Goal: Task Accomplishment & Management: Use online tool/utility

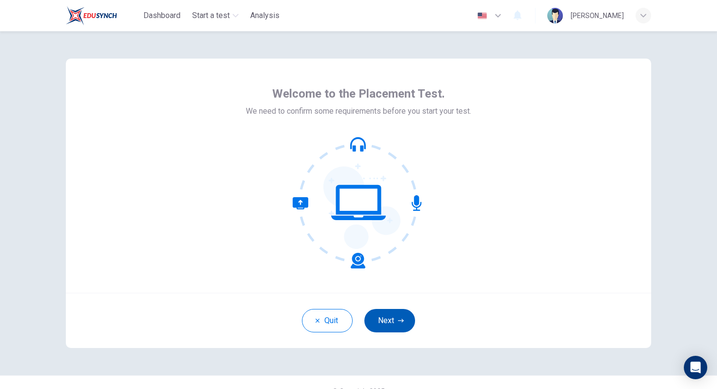
click at [401, 332] on button "Next" at bounding box center [389, 320] width 51 height 23
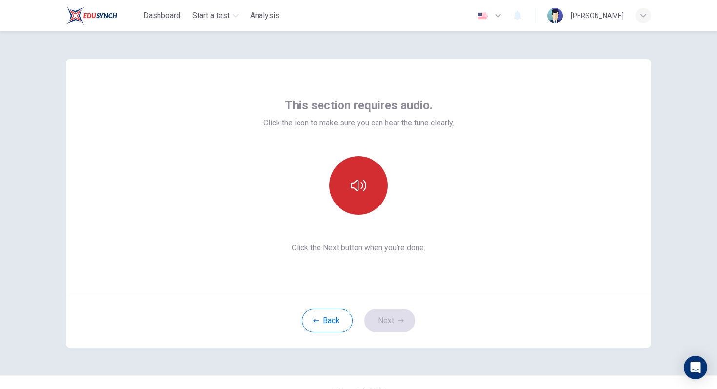
click at [363, 184] on icon "button" at bounding box center [359, 186] width 16 height 16
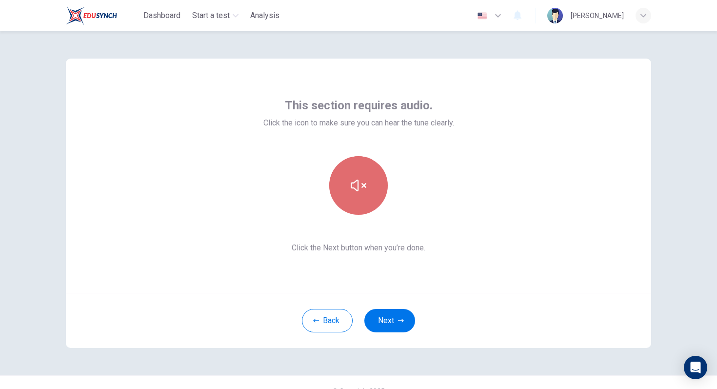
click at [363, 184] on icon "button" at bounding box center [359, 186] width 16 height 12
click at [363, 184] on icon "button" at bounding box center [359, 186] width 16 height 16
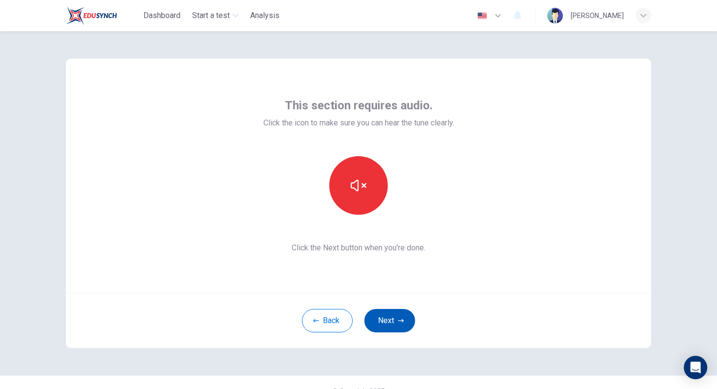
click at [391, 321] on button "Next" at bounding box center [389, 320] width 51 height 23
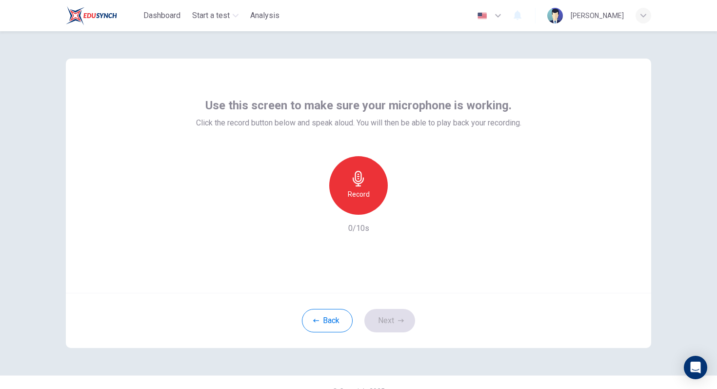
click at [374, 175] on div "Record" at bounding box center [358, 185] width 59 height 59
click at [374, 175] on div "Stop" at bounding box center [358, 185] width 59 height 59
click at [386, 317] on button "Next" at bounding box center [389, 320] width 51 height 23
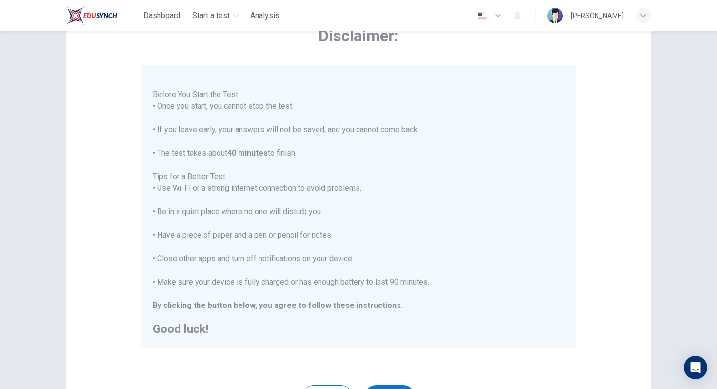
scroll to position [154, 0]
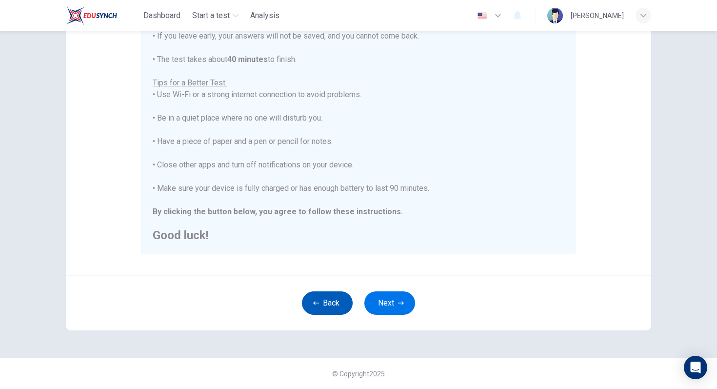
click at [325, 308] on button "Back" at bounding box center [327, 302] width 51 height 23
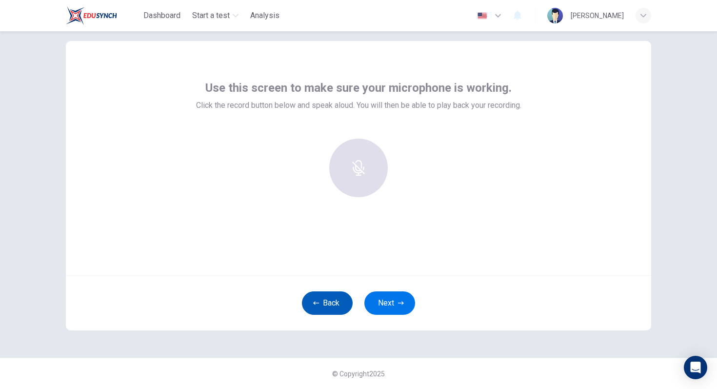
scroll to position [18, 0]
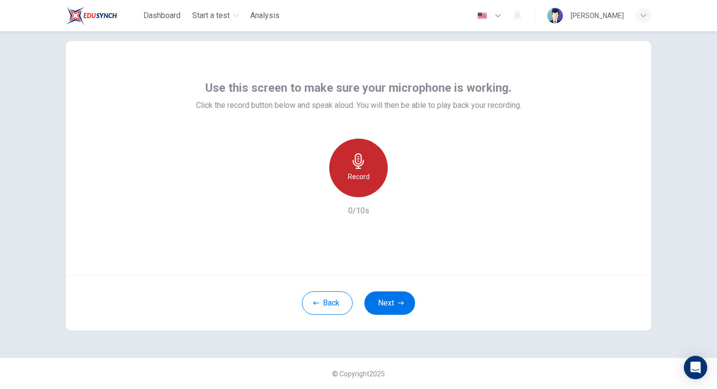
click at [368, 174] on h6 "Record" at bounding box center [359, 177] width 22 height 12
click at [368, 174] on div "Stop" at bounding box center [358, 168] width 59 height 59
click at [405, 192] on icon "button" at bounding box center [404, 189] width 10 height 10
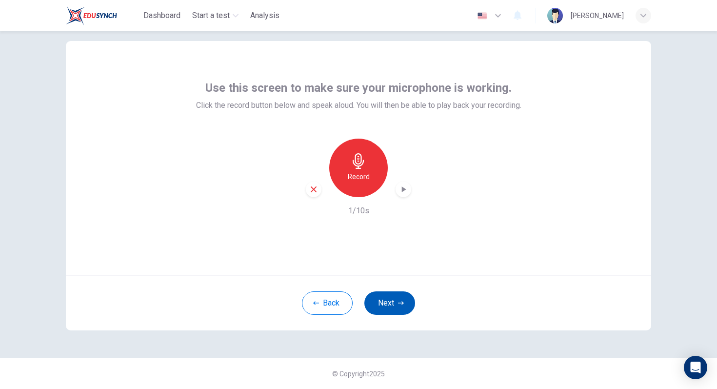
click at [385, 307] on button "Next" at bounding box center [389, 302] width 51 height 23
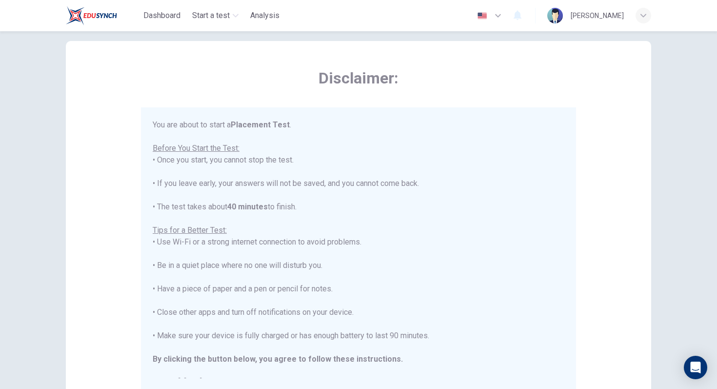
scroll to position [11, 0]
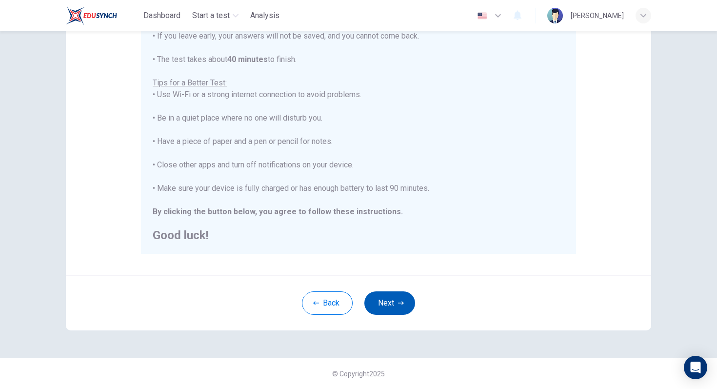
click at [402, 304] on icon "button" at bounding box center [401, 303] width 6 height 6
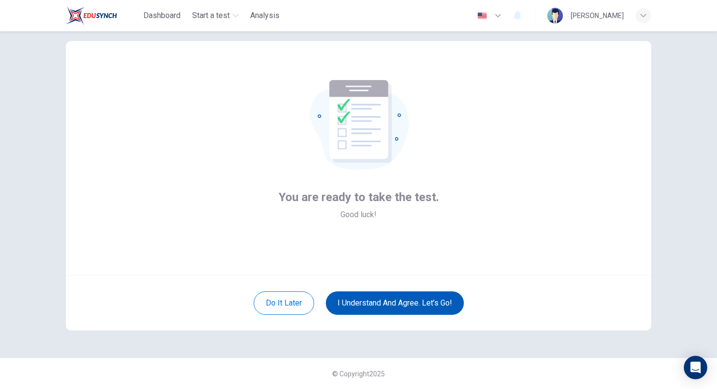
scroll to position [18, 0]
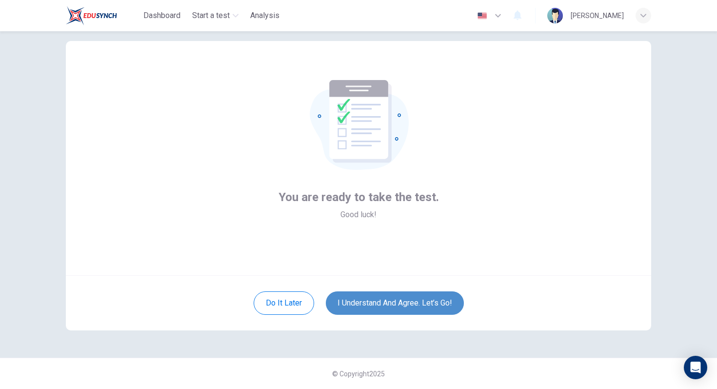
click at [402, 304] on button "I understand and agree. Let’s go!" at bounding box center [395, 302] width 138 height 23
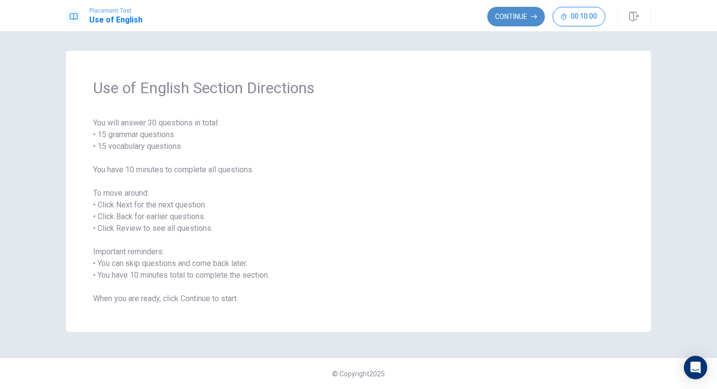
click at [513, 16] on button "Continue" at bounding box center [516, 17] width 58 height 20
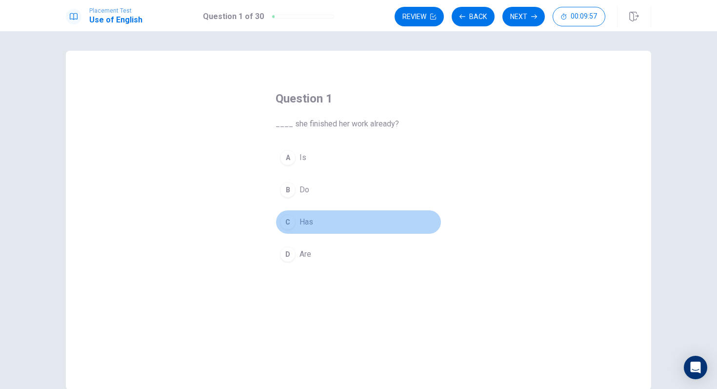
click at [291, 228] on div "C" at bounding box center [288, 222] width 16 height 16
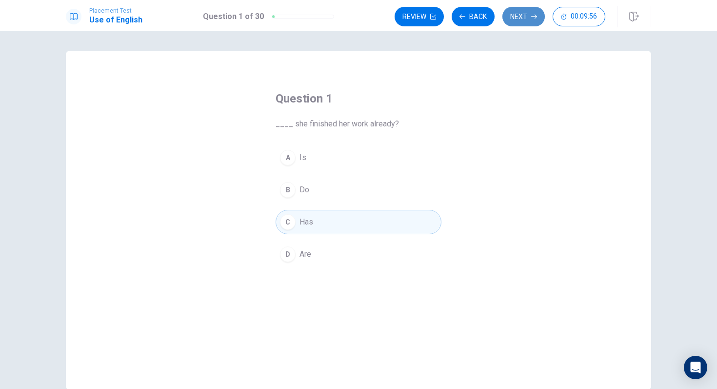
click at [518, 22] on button "Next" at bounding box center [523, 17] width 42 height 20
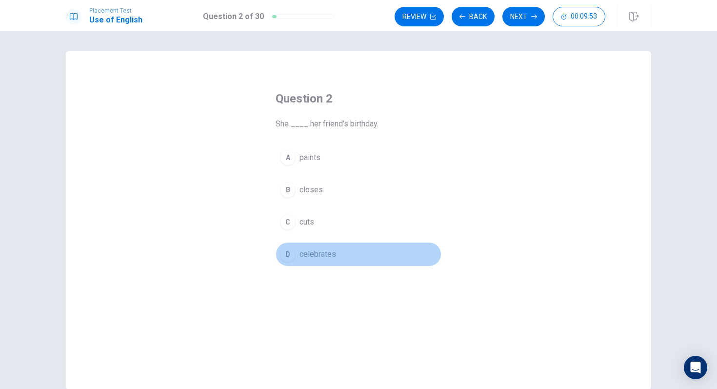
click at [291, 255] on div "D" at bounding box center [288, 254] width 16 height 16
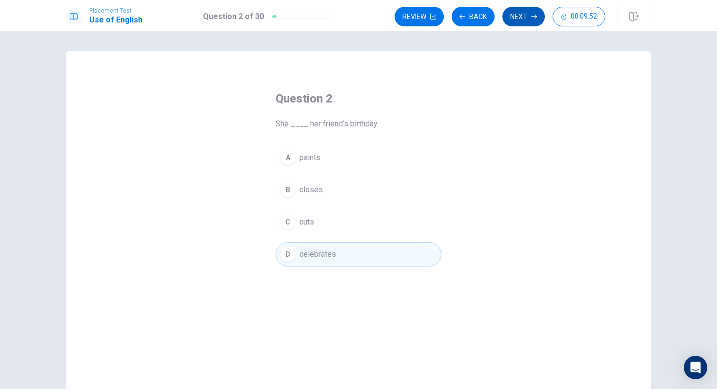
click at [515, 12] on button "Next" at bounding box center [523, 17] width 42 height 20
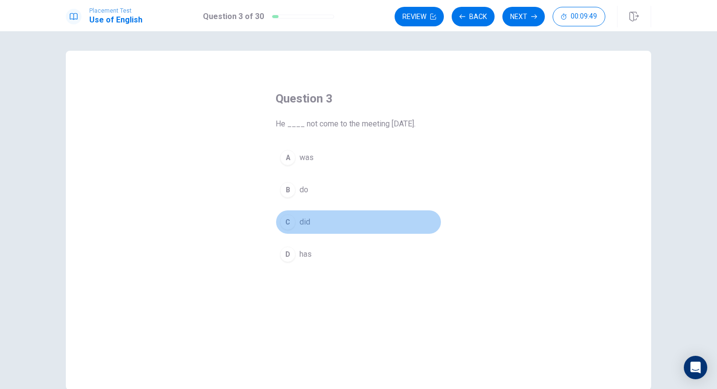
click at [290, 220] on div "C" at bounding box center [288, 222] width 16 height 16
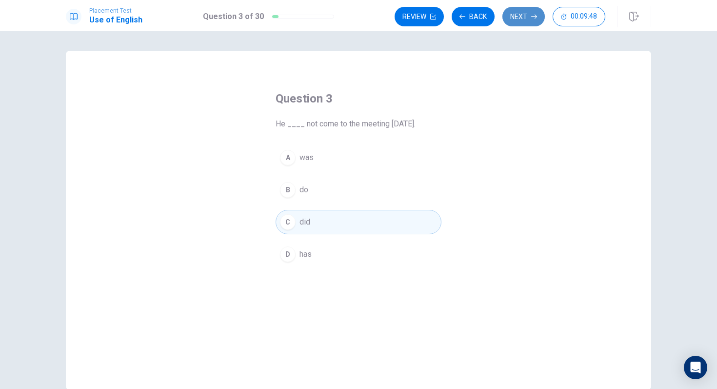
click at [509, 20] on button "Next" at bounding box center [523, 17] width 42 height 20
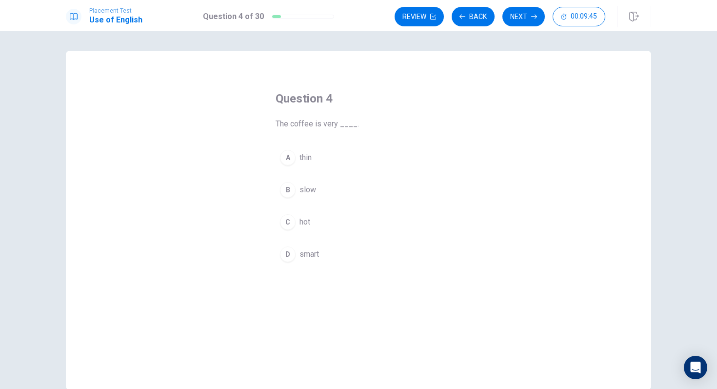
click at [292, 228] on button "C hot" at bounding box center [359, 222] width 166 height 24
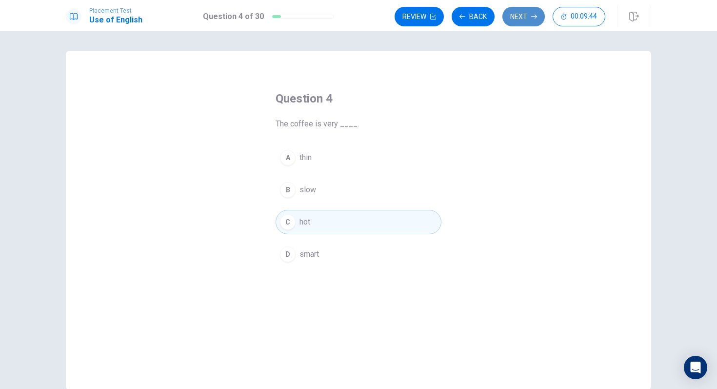
click at [530, 14] on button "Next" at bounding box center [523, 17] width 42 height 20
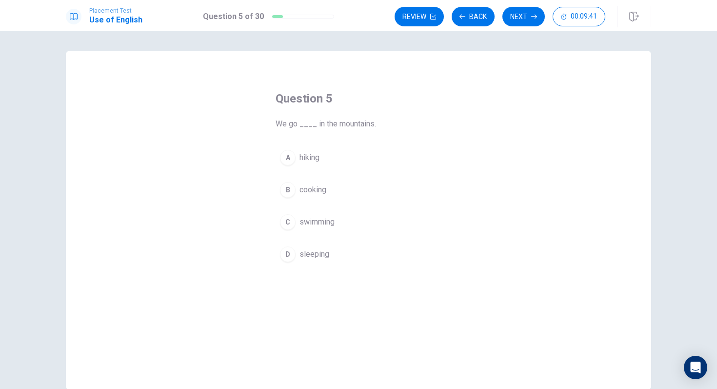
click at [281, 167] on button "A hiking" at bounding box center [359, 157] width 166 height 24
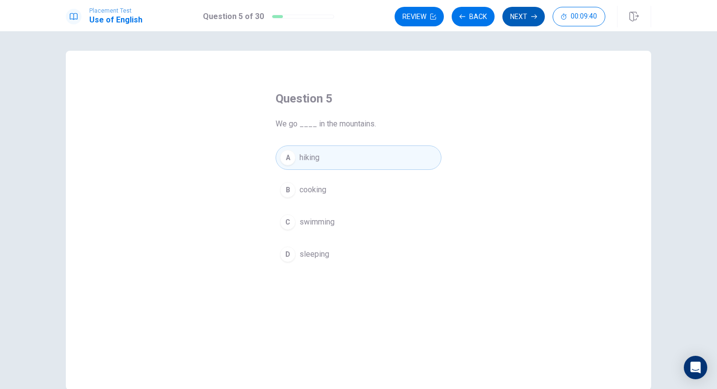
click at [518, 21] on button "Next" at bounding box center [523, 17] width 42 height 20
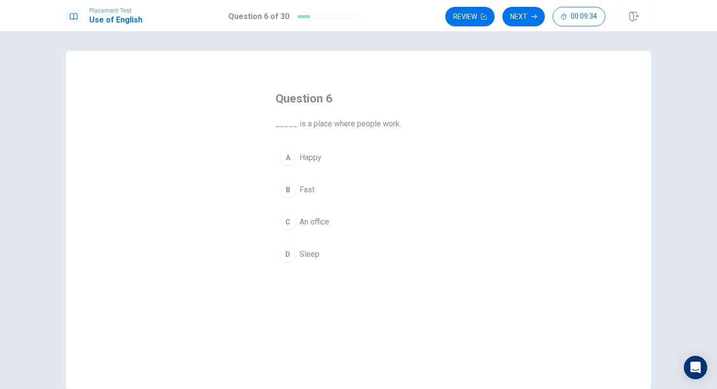
click at [287, 223] on div "C" at bounding box center [288, 222] width 16 height 16
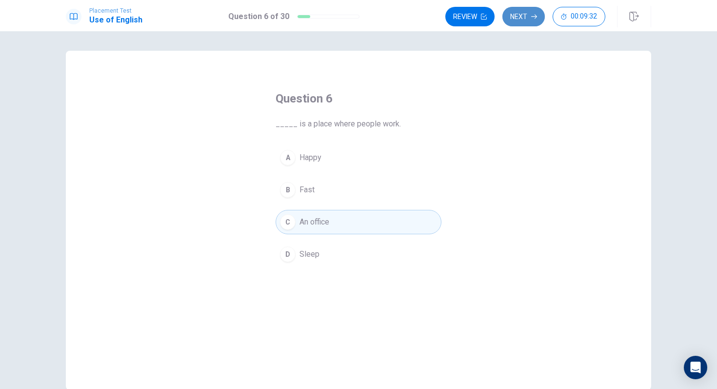
click at [524, 17] on button "Next" at bounding box center [523, 17] width 42 height 20
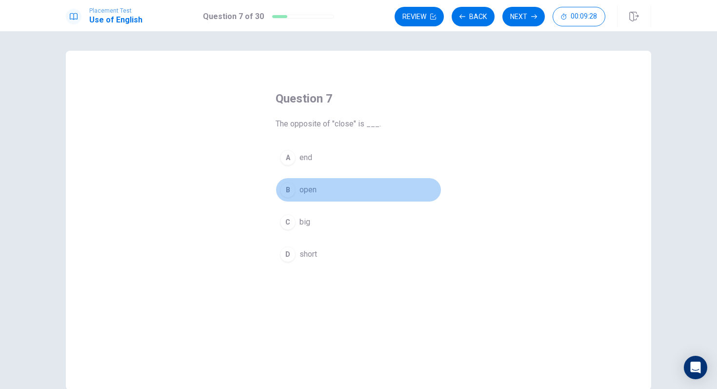
click at [287, 195] on div "B" at bounding box center [288, 190] width 16 height 16
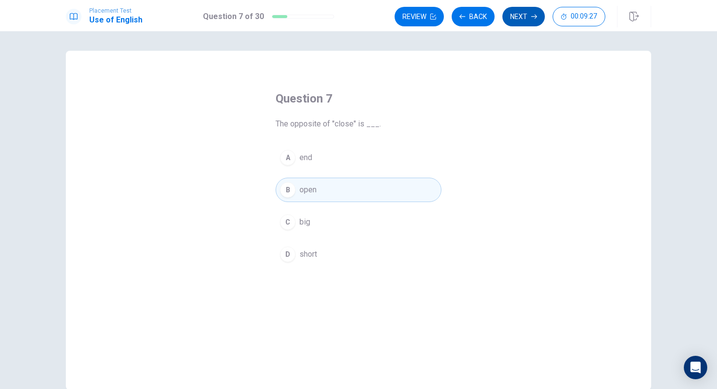
click at [527, 15] on button "Next" at bounding box center [523, 17] width 42 height 20
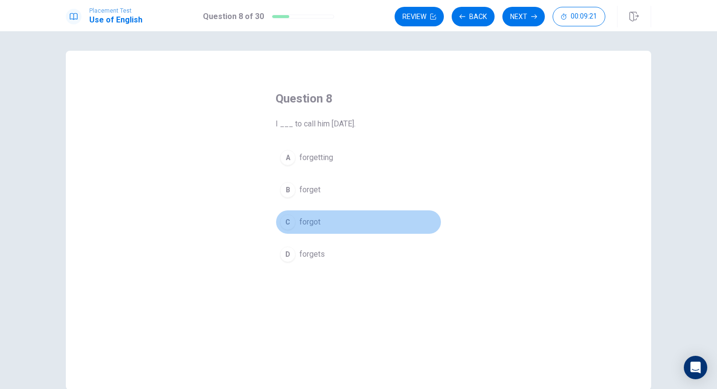
click at [287, 218] on div "C" at bounding box center [288, 222] width 16 height 16
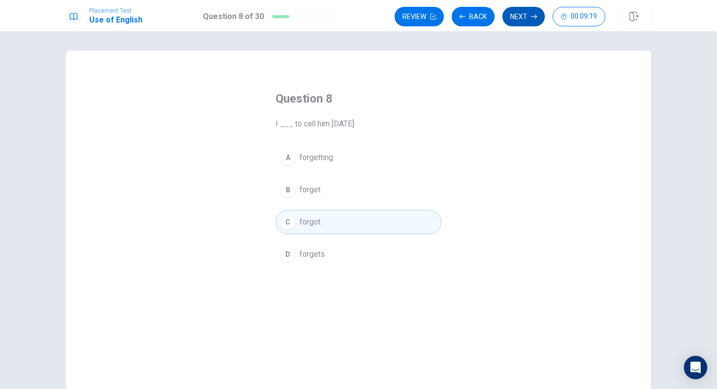
click at [520, 13] on button "Next" at bounding box center [523, 17] width 42 height 20
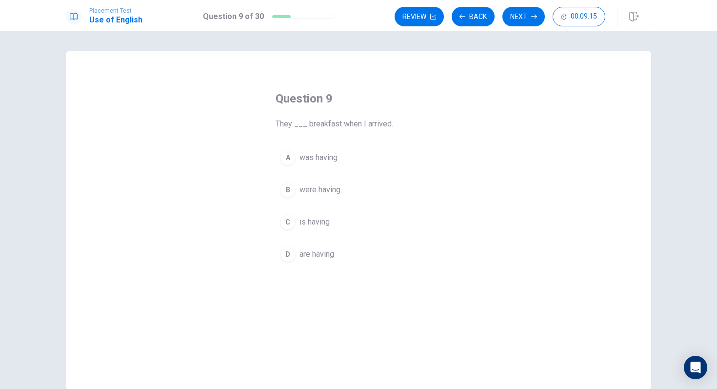
click at [288, 187] on div "B" at bounding box center [288, 190] width 16 height 16
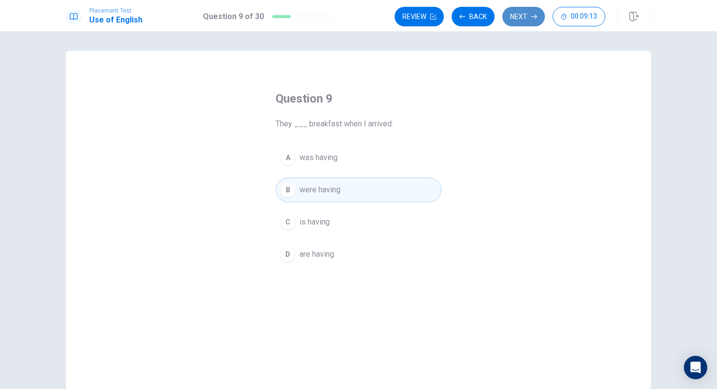
click at [525, 11] on button "Next" at bounding box center [523, 17] width 42 height 20
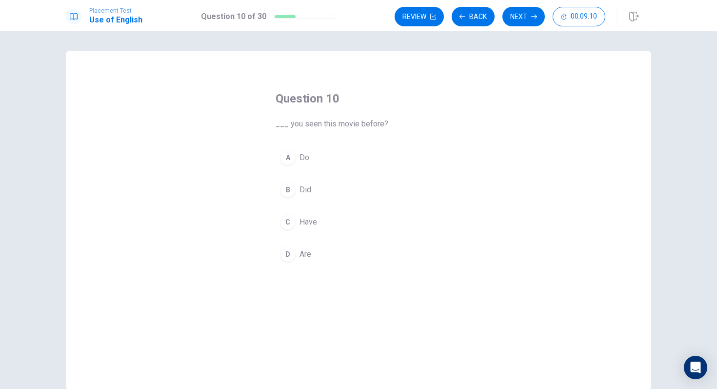
click at [290, 225] on div "C" at bounding box center [288, 222] width 16 height 16
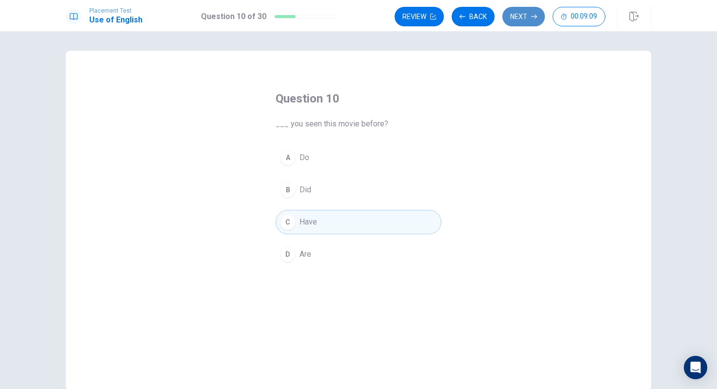
click at [519, 21] on button "Next" at bounding box center [523, 17] width 42 height 20
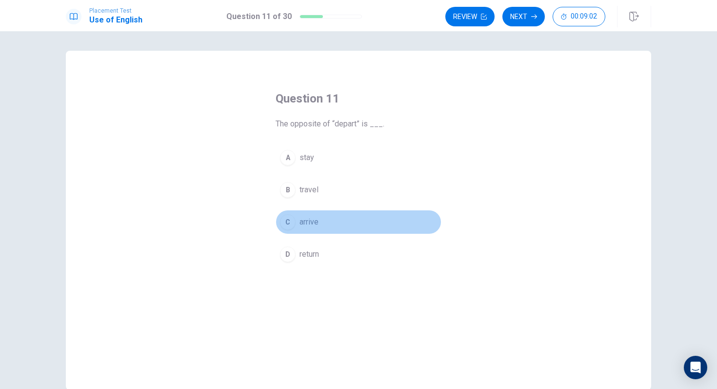
click at [284, 225] on div "C" at bounding box center [288, 222] width 16 height 16
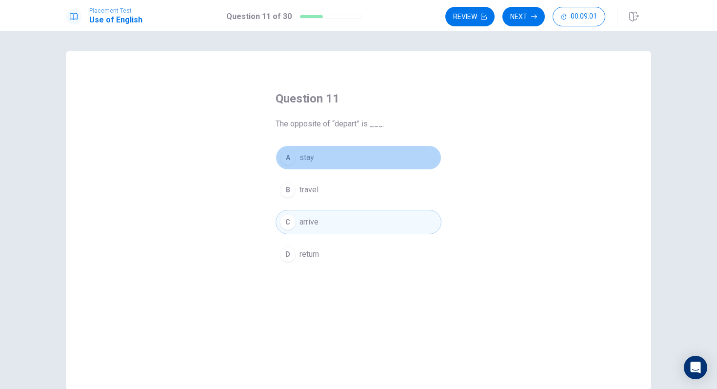
click at [287, 152] on div "A" at bounding box center [288, 158] width 16 height 16
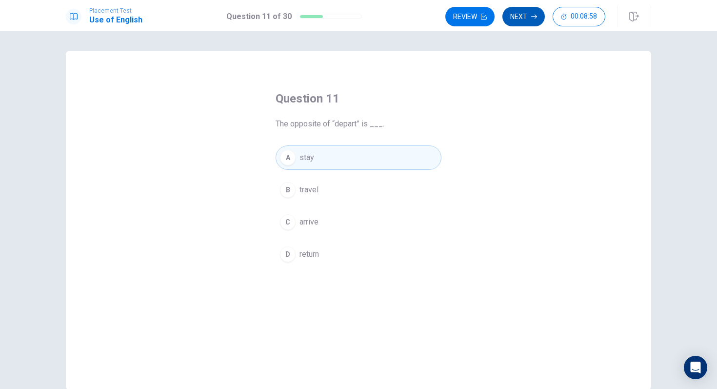
click at [522, 18] on button "Next" at bounding box center [523, 17] width 42 height 20
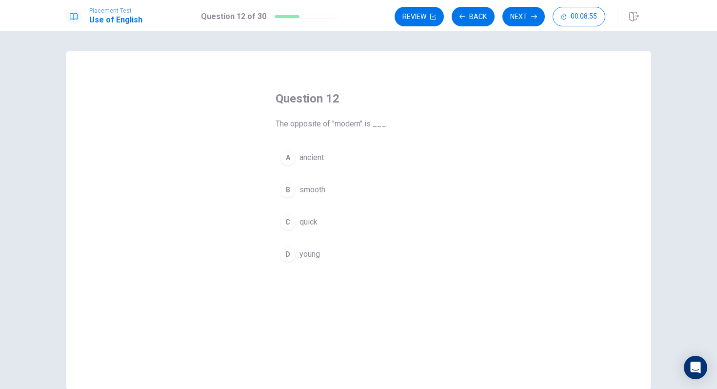
click at [346, 158] on button "A ancient" at bounding box center [359, 157] width 166 height 24
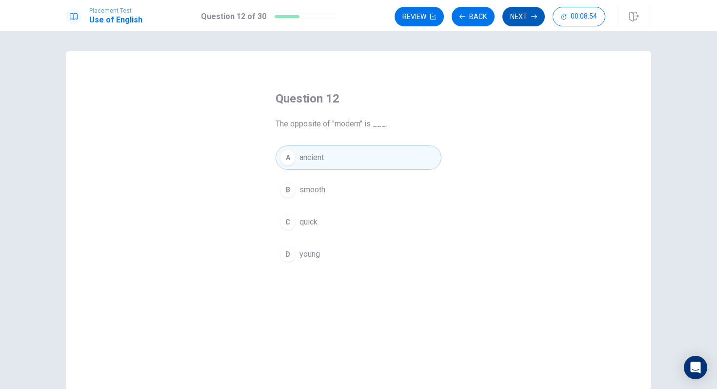
click at [531, 19] on icon "button" at bounding box center [534, 17] width 6 height 6
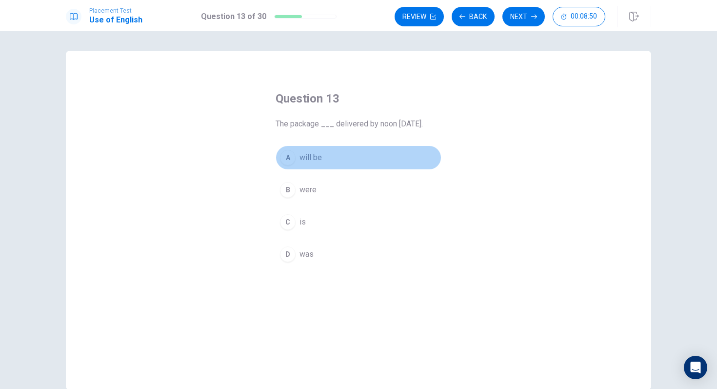
click at [315, 155] on span "will be" at bounding box center [311, 158] width 22 height 12
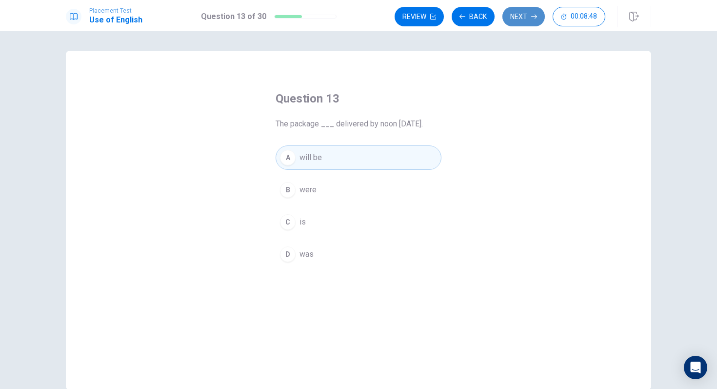
click at [516, 18] on button "Next" at bounding box center [523, 17] width 42 height 20
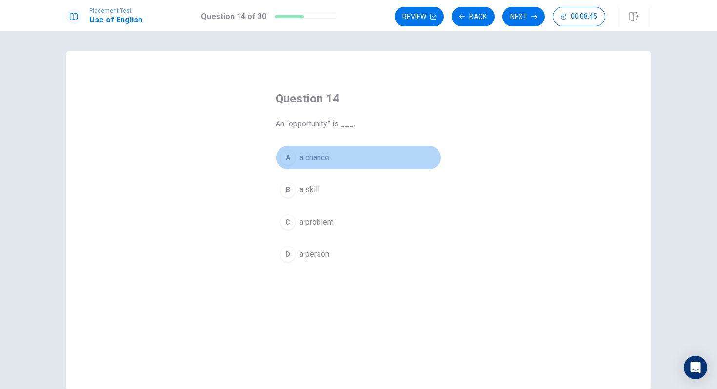
click at [332, 161] on button "A a chance" at bounding box center [359, 157] width 166 height 24
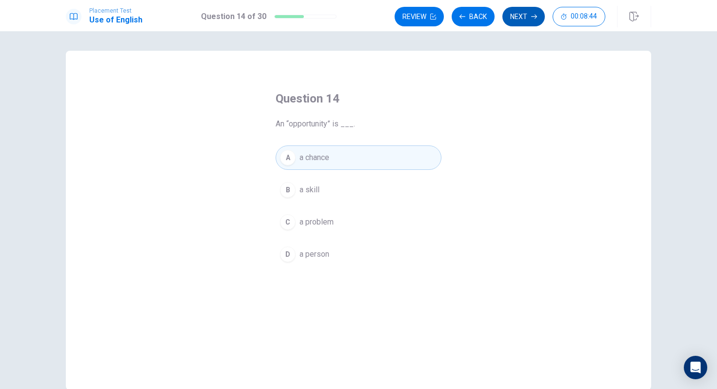
click at [515, 8] on button "Next" at bounding box center [523, 17] width 42 height 20
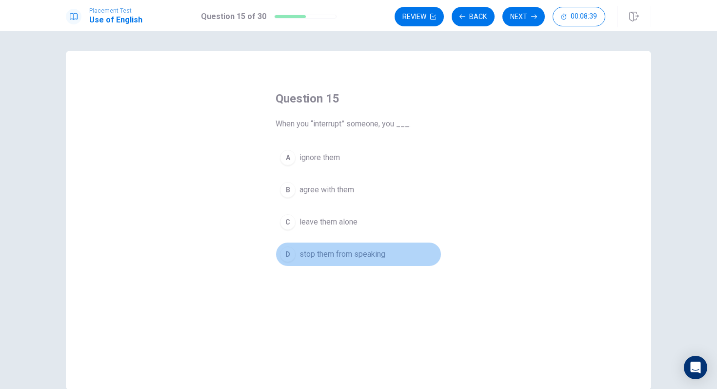
click at [346, 253] on span "stop them from speaking" at bounding box center [343, 254] width 86 height 12
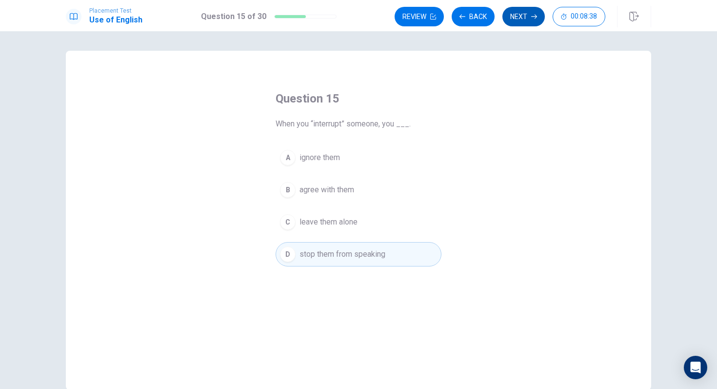
click at [522, 22] on button "Next" at bounding box center [523, 17] width 42 height 20
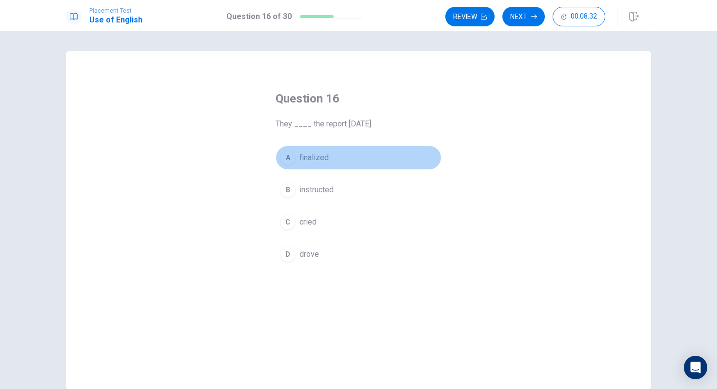
click at [288, 157] on div "A" at bounding box center [288, 158] width 16 height 16
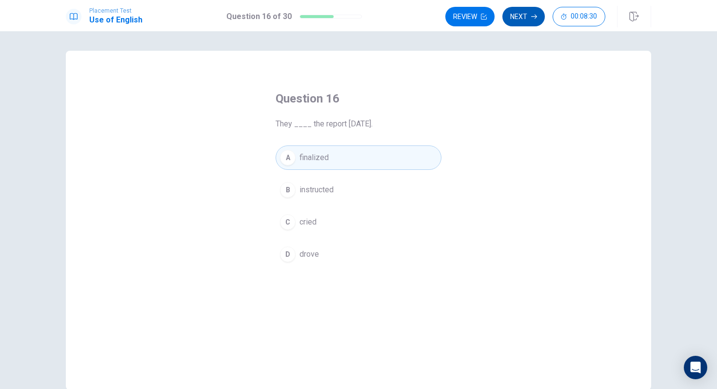
click at [540, 19] on button "Next" at bounding box center [523, 17] width 42 height 20
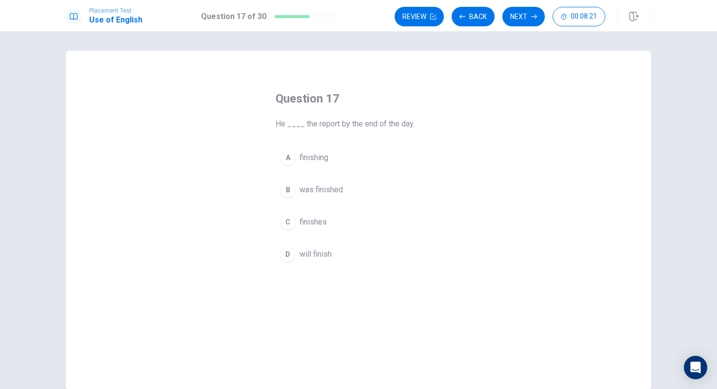
click at [285, 260] on div "D" at bounding box center [288, 254] width 16 height 16
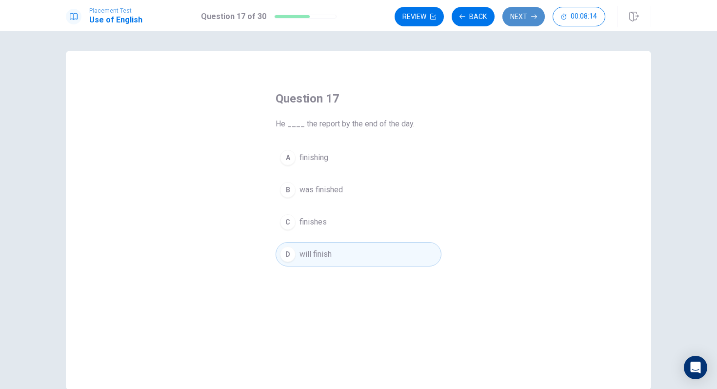
click at [511, 19] on button "Next" at bounding box center [523, 17] width 42 height 20
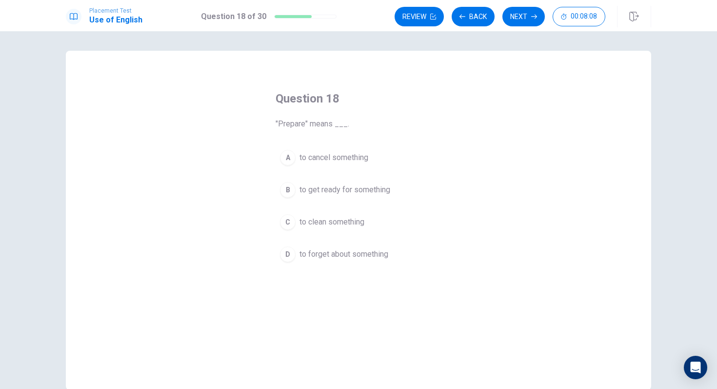
click at [343, 195] on span "to get ready for something" at bounding box center [345, 190] width 91 height 12
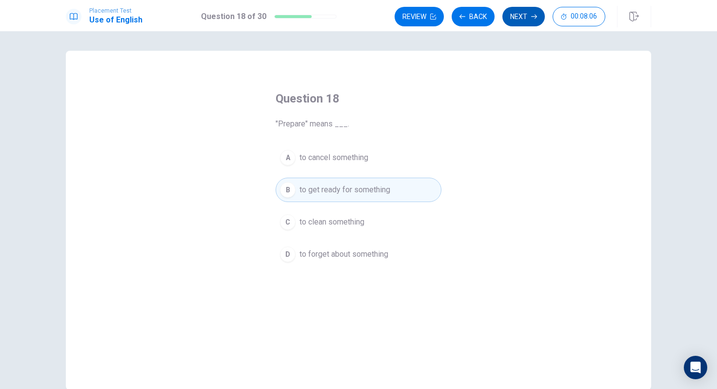
click at [524, 23] on button "Next" at bounding box center [523, 17] width 42 height 20
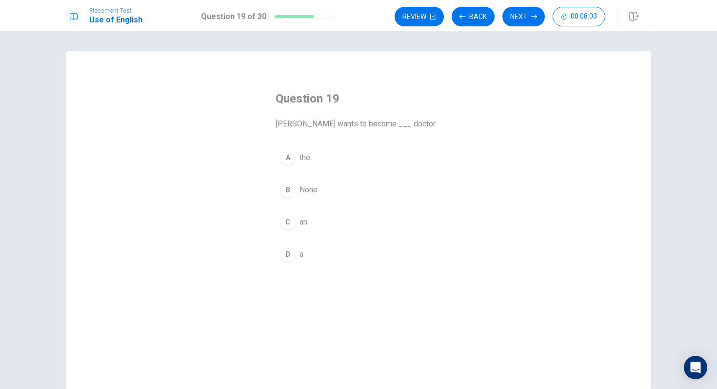
click at [296, 253] on button "D a" at bounding box center [359, 254] width 166 height 24
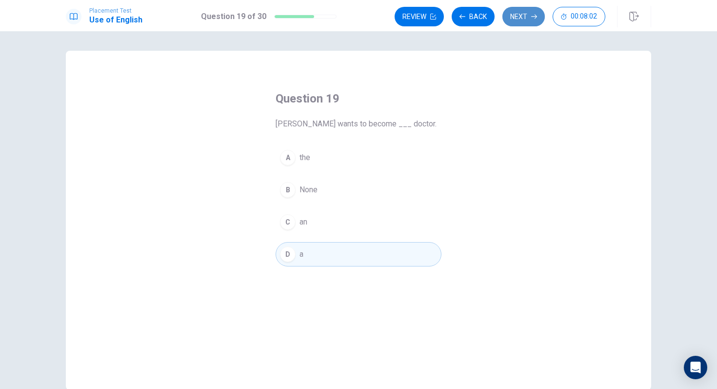
click at [521, 20] on button "Next" at bounding box center [523, 17] width 42 height 20
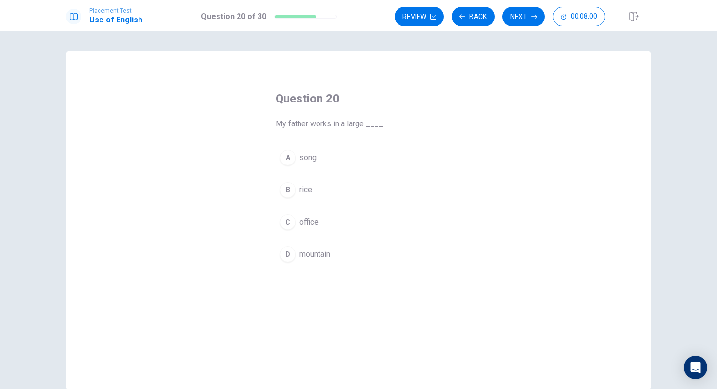
click at [330, 228] on button "C office" at bounding box center [359, 222] width 166 height 24
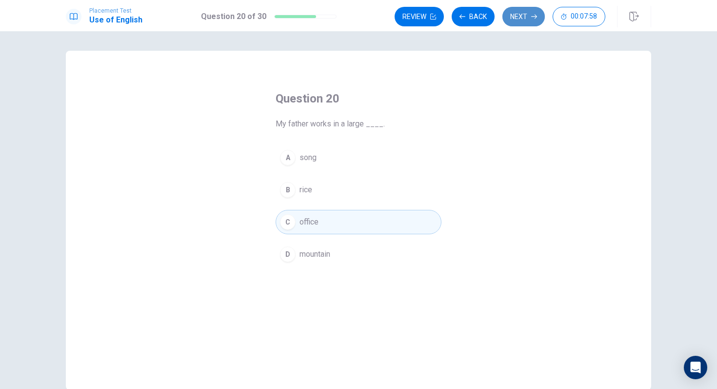
click at [522, 14] on button "Next" at bounding box center [523, 17] width 42 height 20
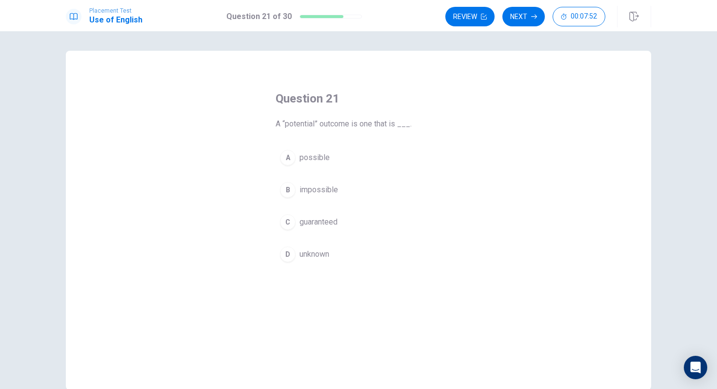
click at [321, 156] on span "possible" at bounding box center [315, 158] width 30 height 12
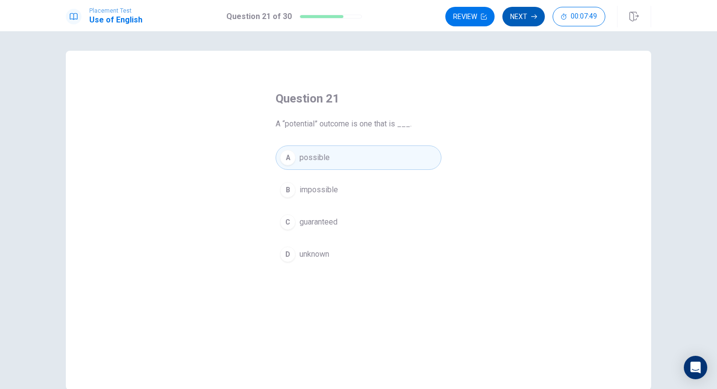
click at [516, 15] on button "Next" at bounding box center [523, 17] width 42 height 20
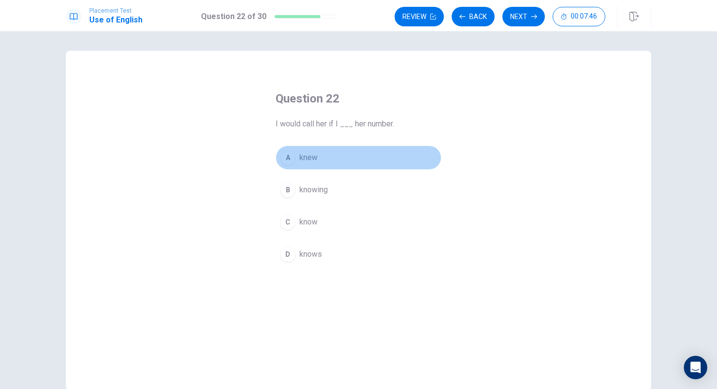
click at [327, 161] on button "A knew" at bounding box center [359, 157] width 166 height 24
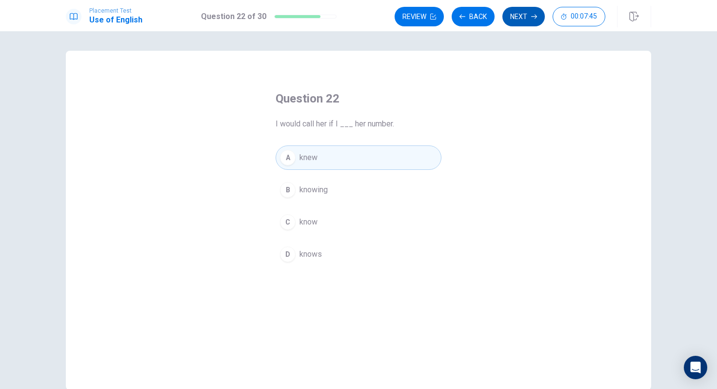
click at [517, 19] on button "Next" at bounding box center [523, 17] width 42 height 20
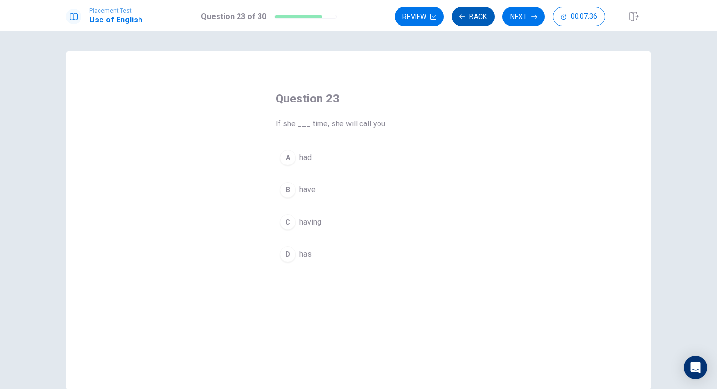
click at [487, 18] on button "Back" at bounding box center [473, 17] width 43 height 20
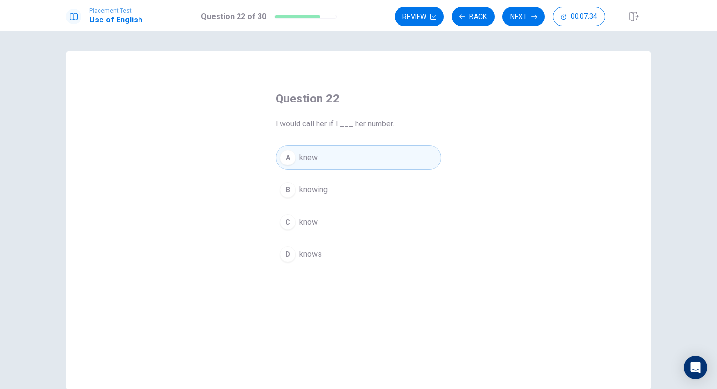
click at [322, 208] on div "A knew B knowing C know D knows" at bounding box center [359, 205] width 166 height 121
click at [318, 216] on span "know" at bounding box center [309, 222] width 18 height 12
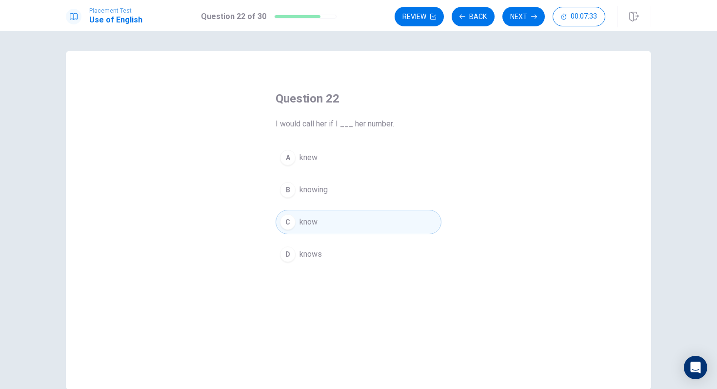
click at [517, 27] on div "Review Back Next 00:07:33" at bounding box center [523, 16] width 257 height 21
click at [517, 18] on button "Next" at bounding box center [523, 17] width 42 height 20
click at [296, 250] on button "D has" at bounding box center [359, 254] width 166 height 24
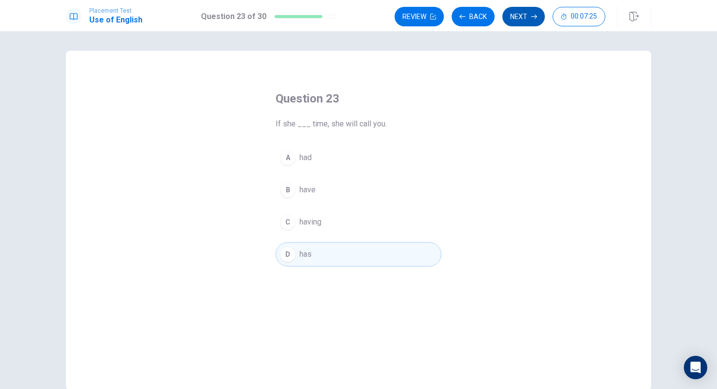
click at [520, 20] on button "Next" at bounding box center [523, 17] width 42 height 20
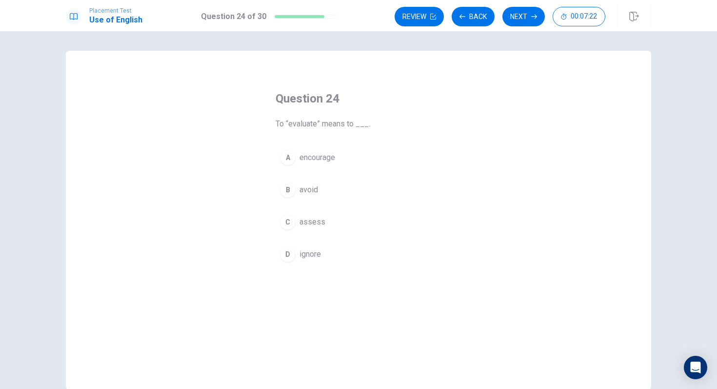
click at [311, 224] on span "assess" at bounding box center [313, 222] width 26 height 12
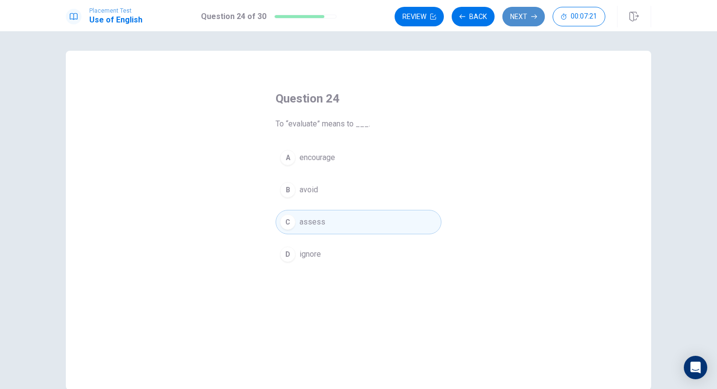
click at [528, 22] on button "Next" at bounding box center [523, 17] width 42 height 20
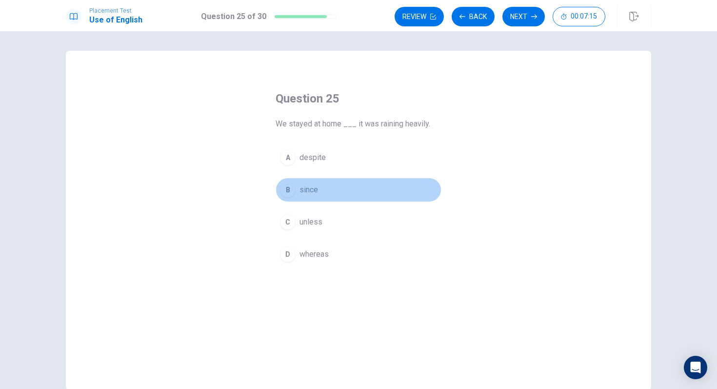
click at [297, 189] on button "B since" at bounding box center [359, 190] width 166 height 24
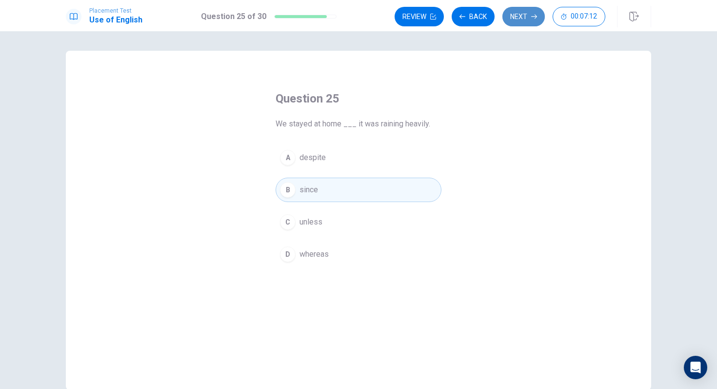
click at [528, 11] on button "Next" at bounding box center [523, 17] width 42 height 20
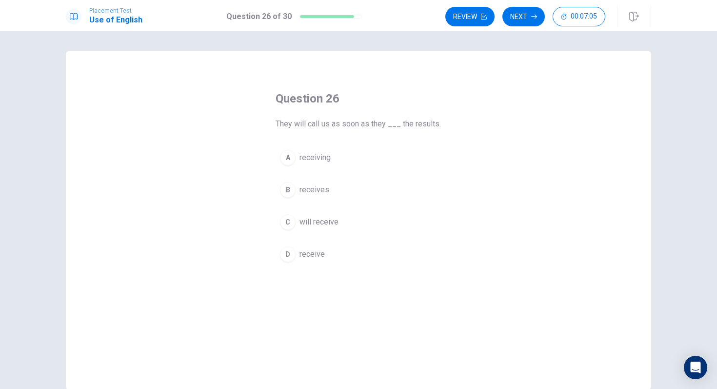
click at [318, 257] on span "receive" at bounding box center [312, 254] width 25 height 12
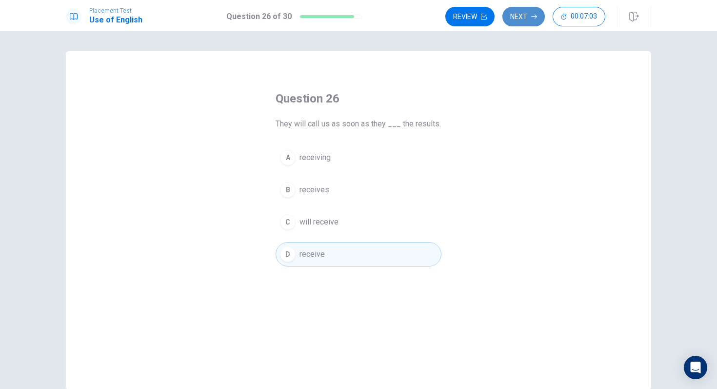
click at [537, 17] on button "Next" at bounding box center [523, 17] width 42 height 20
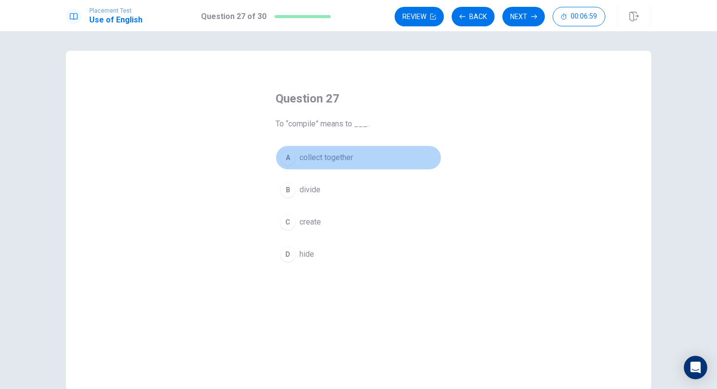
click at [341, 157] on span "collect together" at bounding box center [327, 158] width 54 height 12
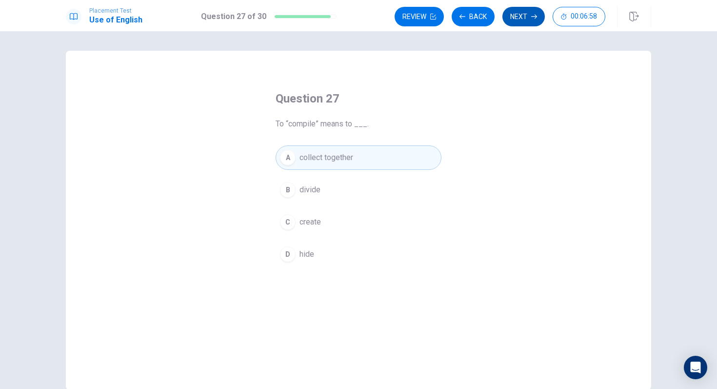
click at [511, 19] on button "Next" at bounding box center [523, 17] width 42 height 20
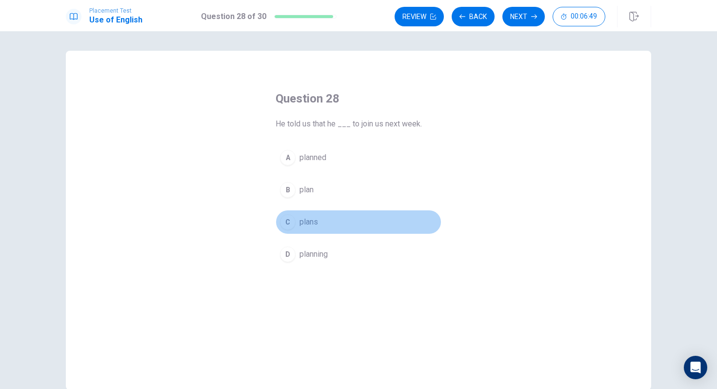
click at [296, 222] on button "C plans" at bounding box center [359, 222] width 166 height 24
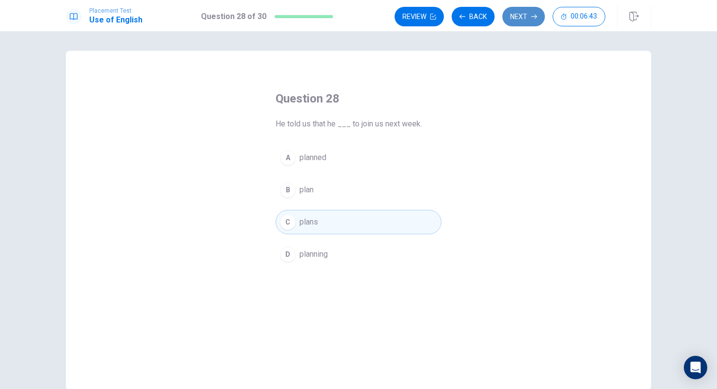
click at [516, 16] on button "Next" at bounding box center [523, 17] width 42 height 20
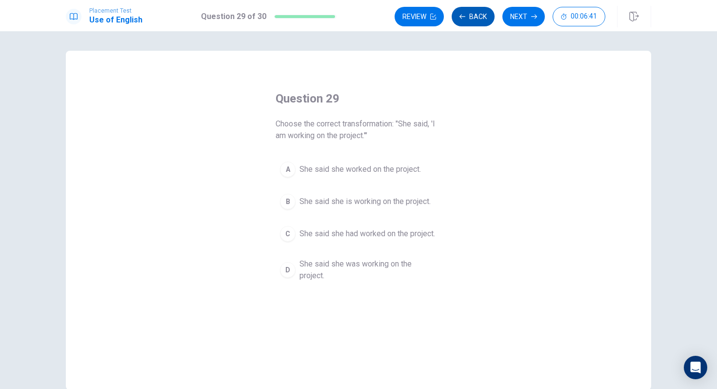
click at [489, 15] on button "Back" at bounding box center [473, 17] width 43 height 20
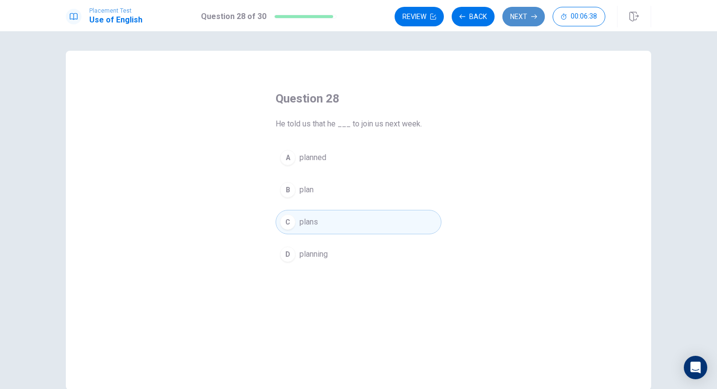
click at [518, 17] on button "Next" at bounding box center [523, 17] width 42 height 20
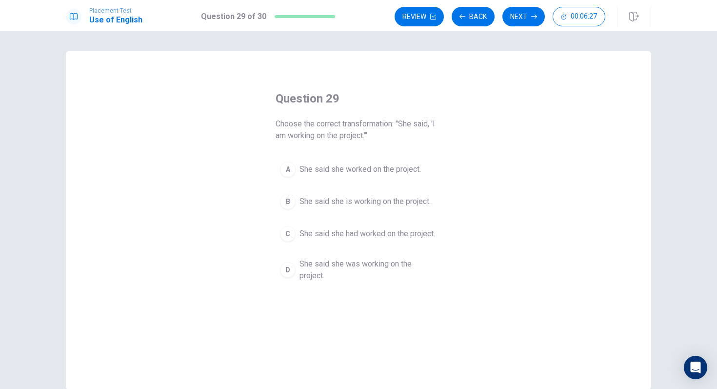
click at [372, 204] on span "She said she is working on the project." at bounding box center [365, 202] width 131 height 12
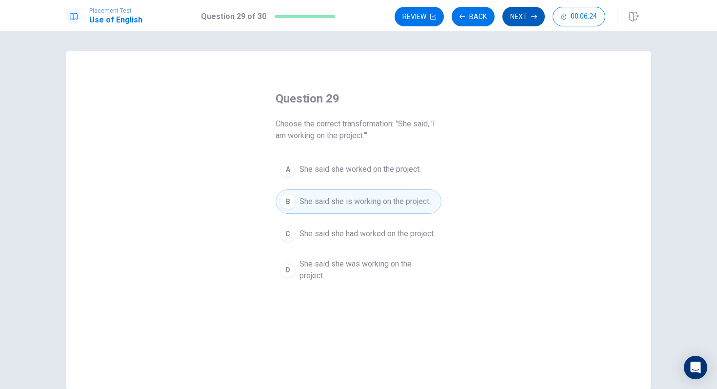
click at [534, 11] on button "Next" at bounding box center [523, 17] width 42 height 20
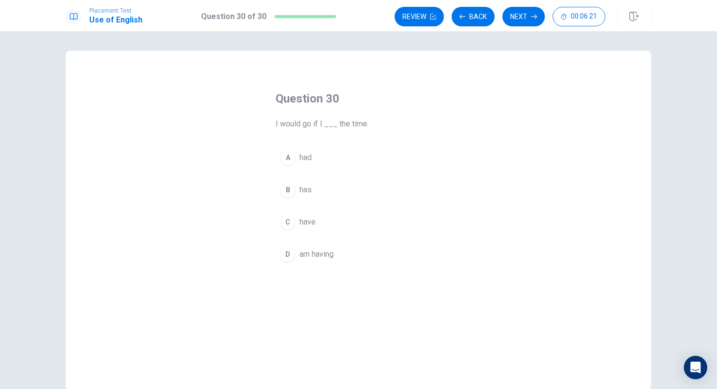
click at [311, 154] on span "had" at bounding box center [306, 158] width 12 height 12
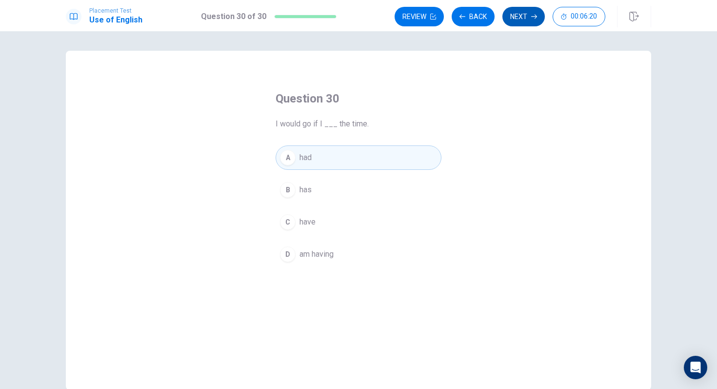
click at [526, 18] on button "Next" at bounding box center [523, 17] width 42 height 20
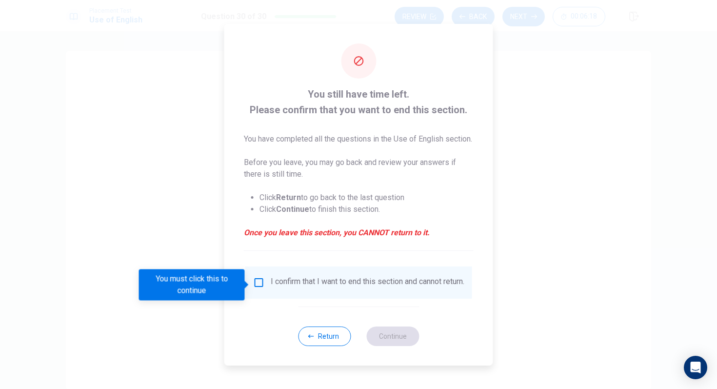
click at [264, 279] on div "I confirm that I want to end this section and cannot return." at bounding box center [358, 283] width 211 height 12
click at [259, 284] on input "You must click this to continue" at bounding box center [259, 283] width 12 height 12
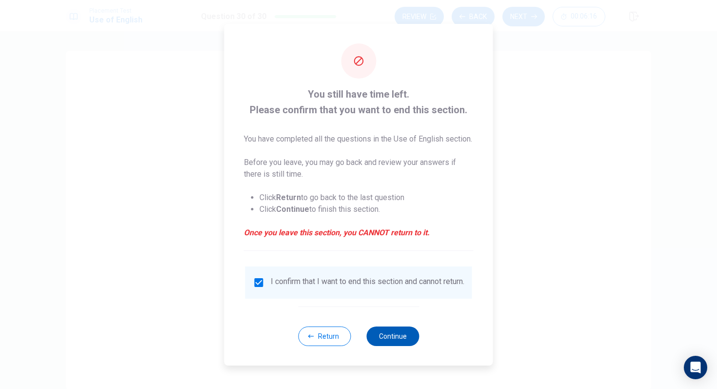
click at [399, 345] on button "Continue" at bounding box center [392, 336] width 53 height 20
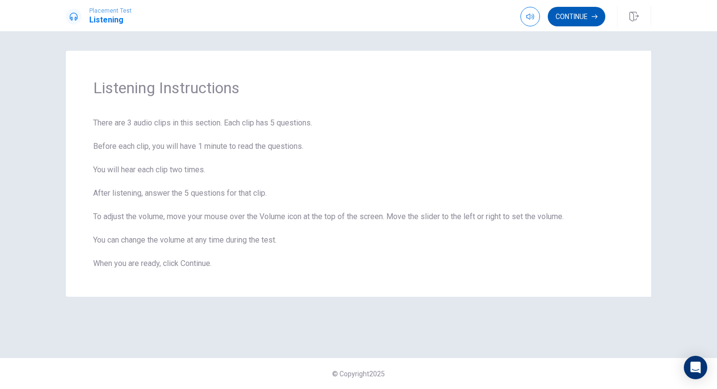
click at [571, 13] on button "Continue" at bounding box center [577, 17] width 58 height 20
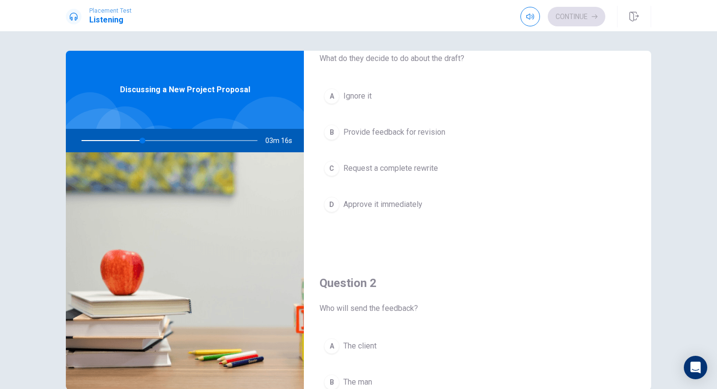
scroll to position [40, 0]
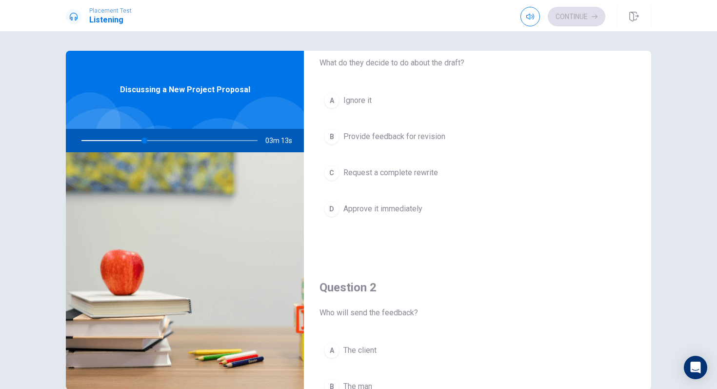
click at [335, 136] on div "B" at bounding box center [332, 137] width 16 height 16
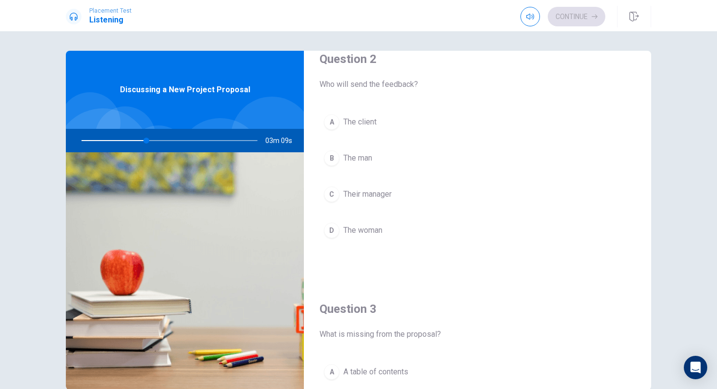
scroll to position [271, 0]
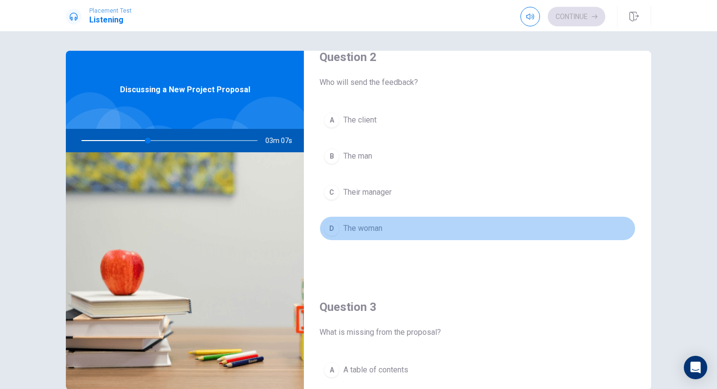
click at [381, 232] on span "The woman" at bounding box center [362, 228] width 39 height 12
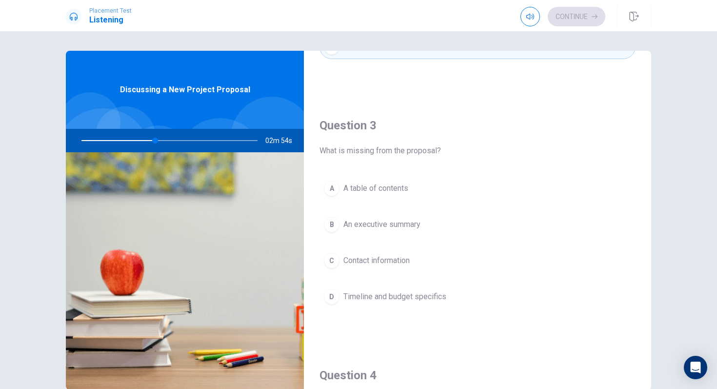
scroll to position [694, 0]
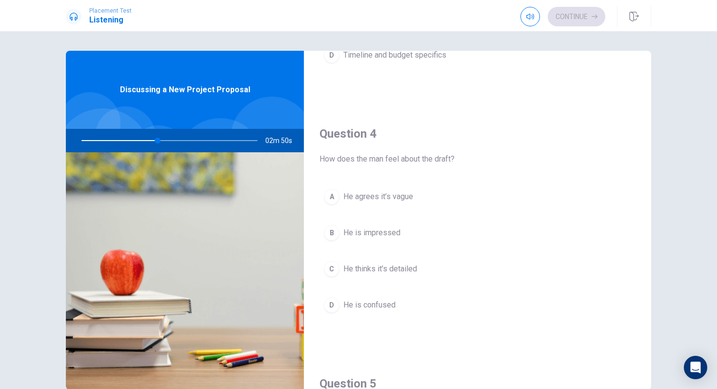
click at [384, 192] on span "He agrees it’s vague" at bounding box center [378, 197] width 70 height 12
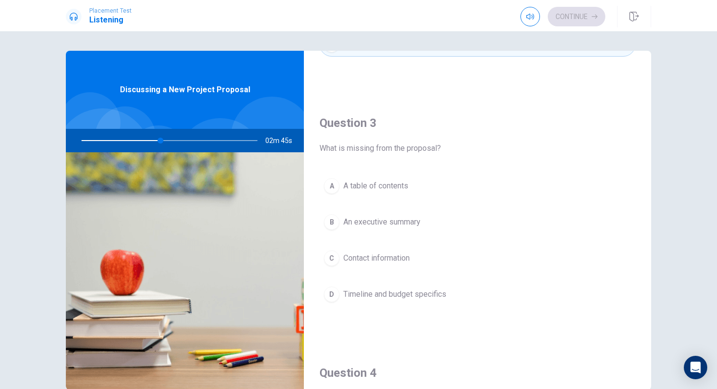
scroll to position [475, 0]
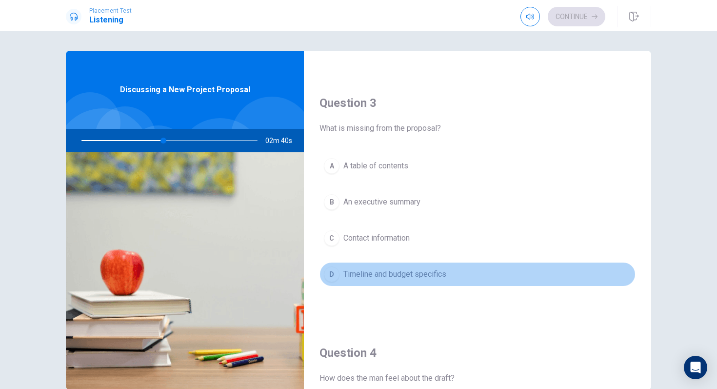
click at [415, 271] on span "Timeline and budget specifics" at bounding box center [394, 274] width 103 height 12
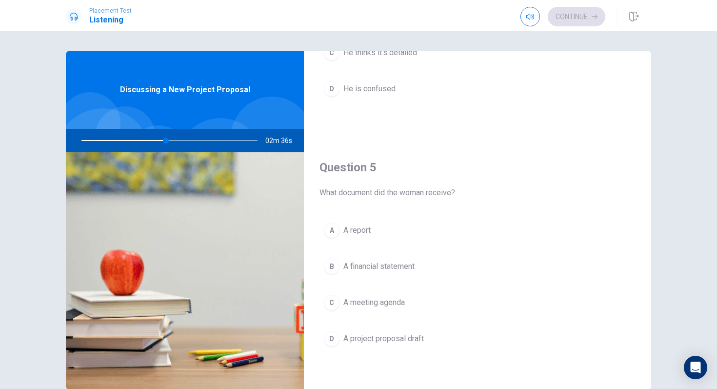
scroll to position [52, 0]
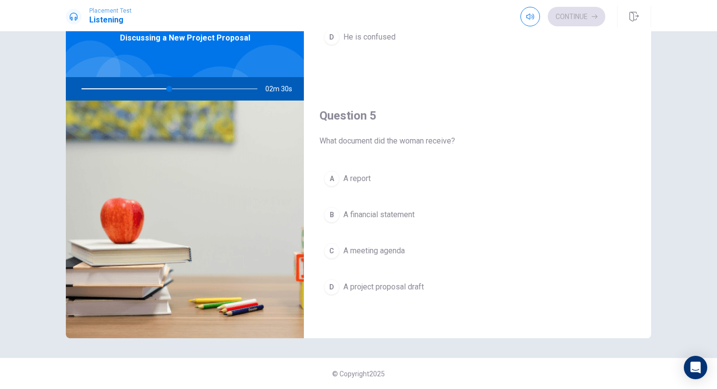
click at [415, 211] on span "A financial statement" at bounding box center [378, 215] width 71 height 12
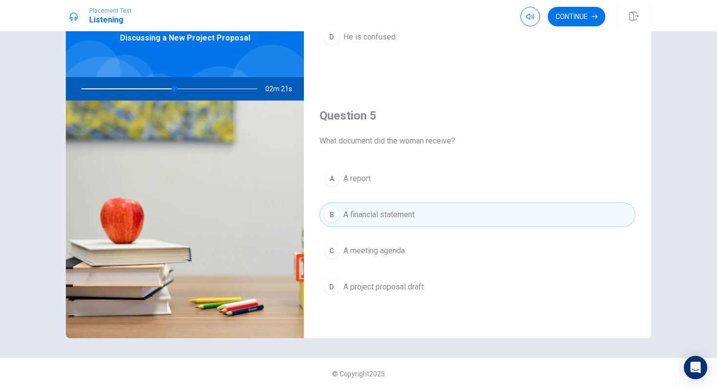
drag, startPoint x: 175, startPoint y: 90, endPoint x: 160, endPoint y: 91, distance: 15.2
click at [160, 91] on div at bounding box center [168, 88] width 196 height 23
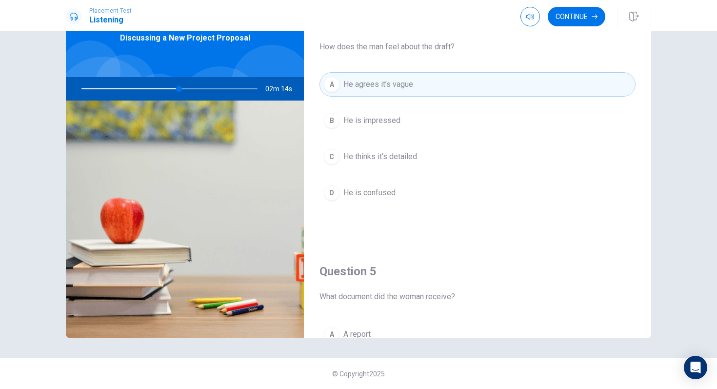
scroll to position [910, 0]
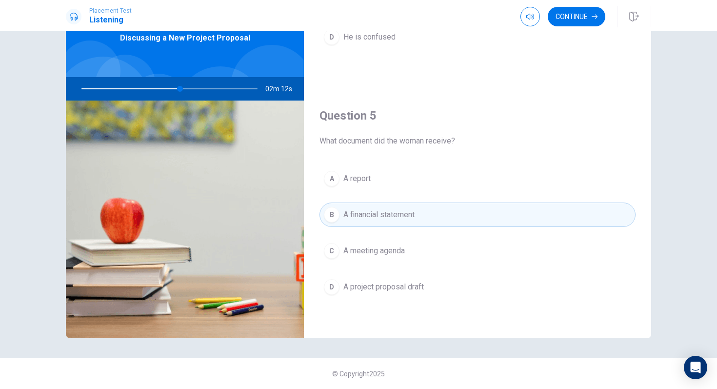
click at [393, 187] on button "A A report" at bounding box center [478, 178] width 316 height 24
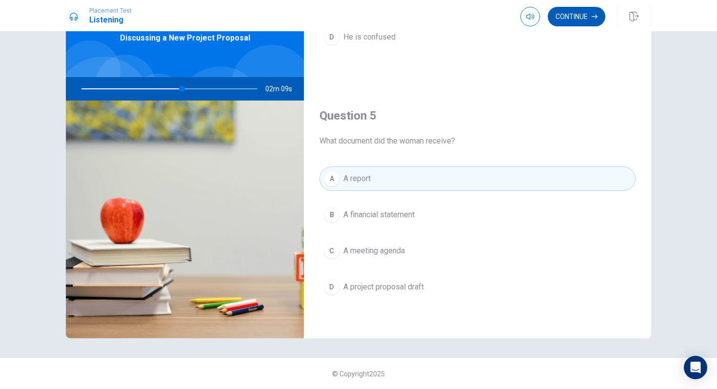
click at [596, 14] on icon "button" at bounding box center [595, 17] width 6 height 6
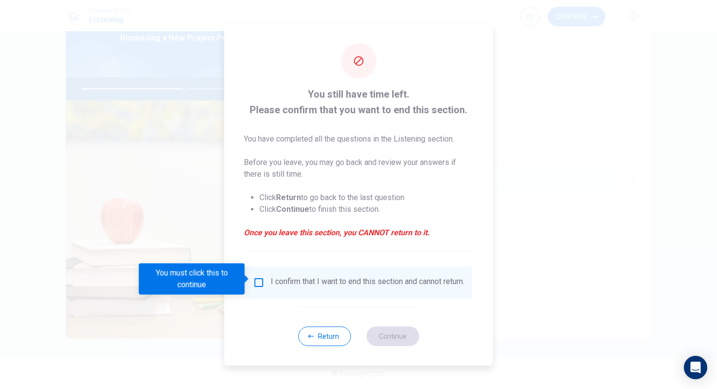
click at [259, 277] on input "You must click this to continue" at bounding box center [259, 283] width 12 height 12
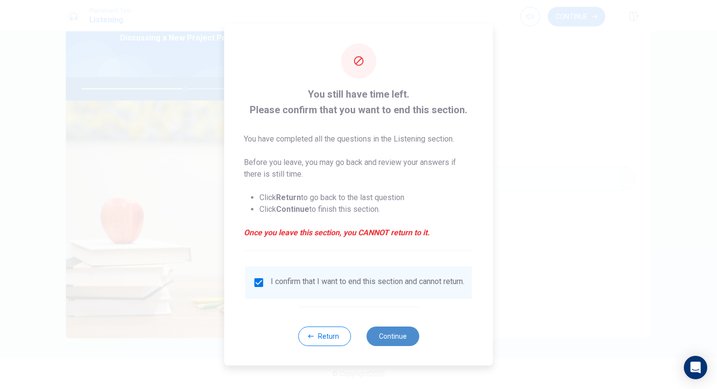
click at [378, 341] on button "Continue" at bounding box center [392, 336] width 53 height 20
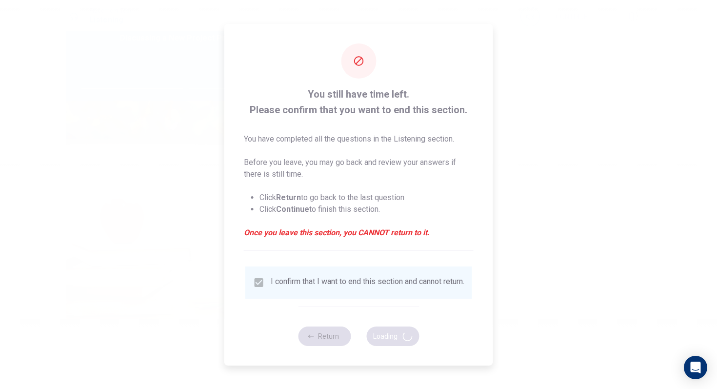
type input "60"
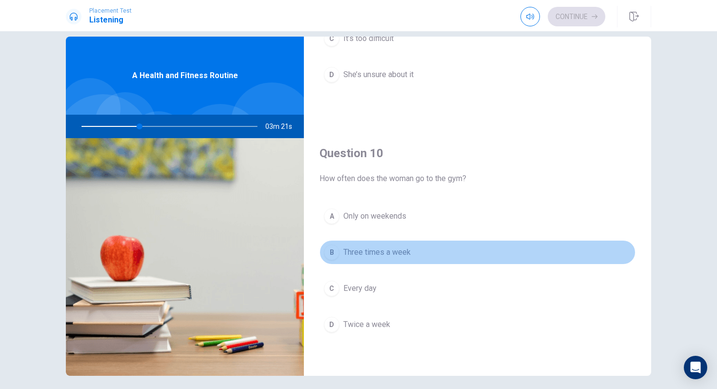
click at [330, 254] on div "B" at bounding box center [332, 252] width 16 height 16
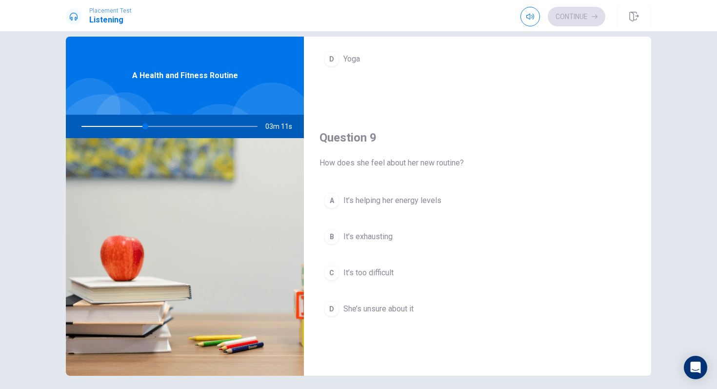
scroll to position [683, 0]
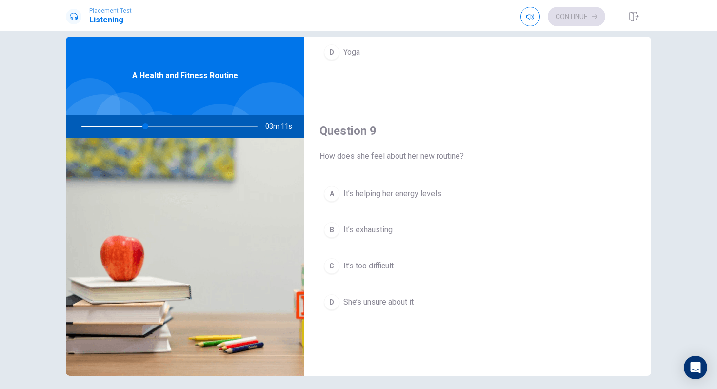
click at [344, 195] on span "It’s helping her energy levels" at bounding box center [392, 194] width 98 height 12
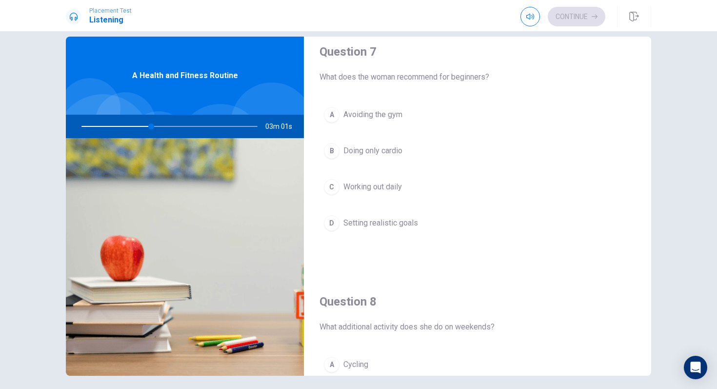
scroll to position [241, 0]
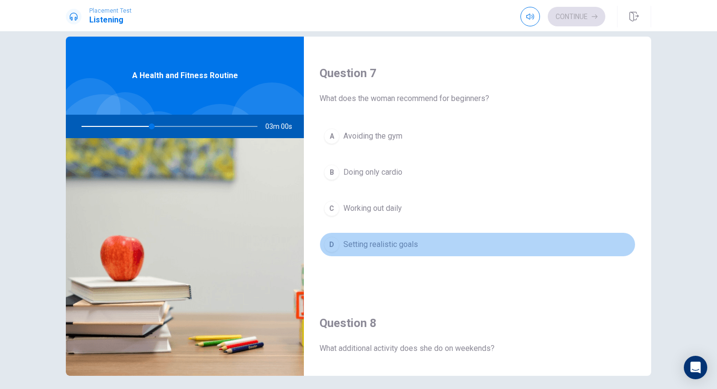
click at [364, 243] on span "Setting realistic goals" at bounding box center [380, 245] width 75 height 12
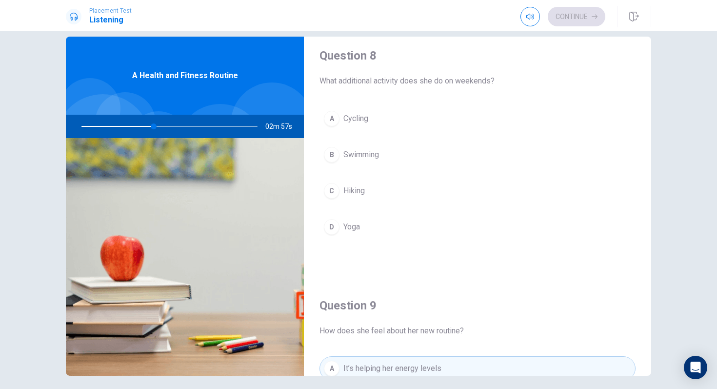
scroll to position [502, 0]
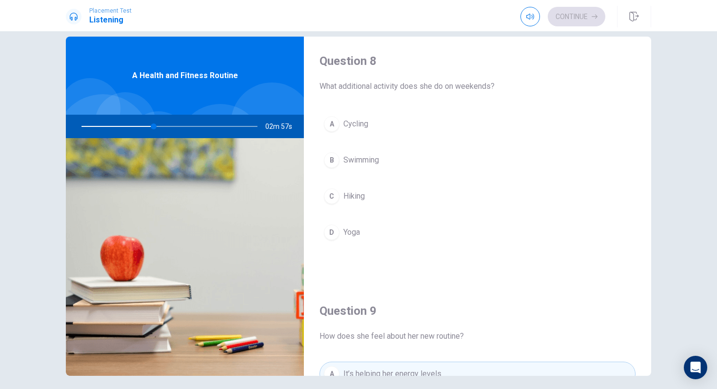
click at [355, 230] on span "Yoga" at bounding box center [351, 232] width 17 height 12
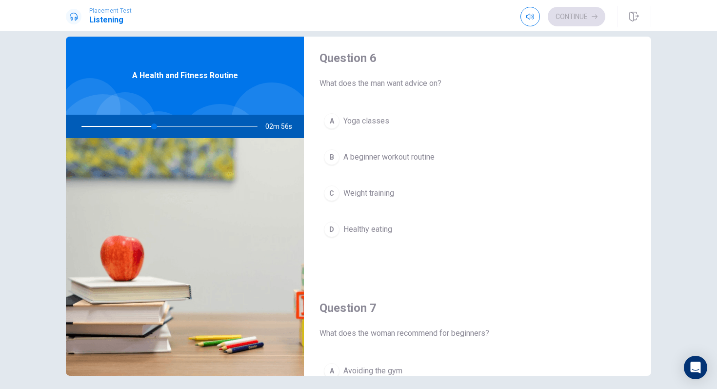
scroll to position [4, 0]
click at [326, 162] on div "B" at bounding box center [332, 159] width 16 height 16
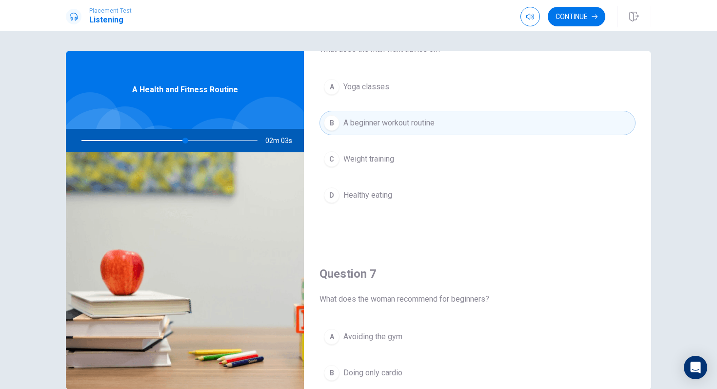
scroll to position [0, 0]
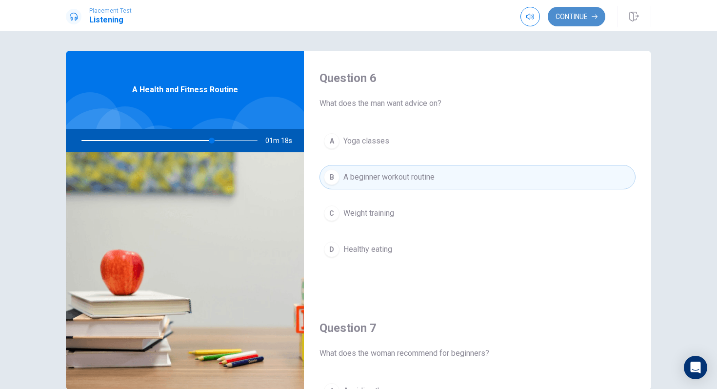
click at [571, 22] on button "Continue" at bounding box center [577, 17] width 58 height 20
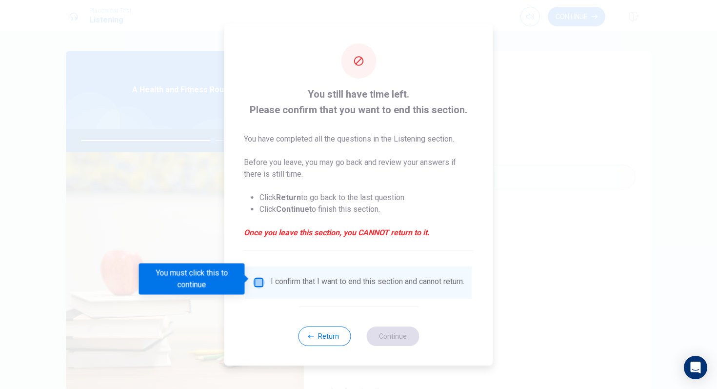
click at [260, 278] on input "You must click this to continue" at bounding box center [259, 283] width 12 height 12
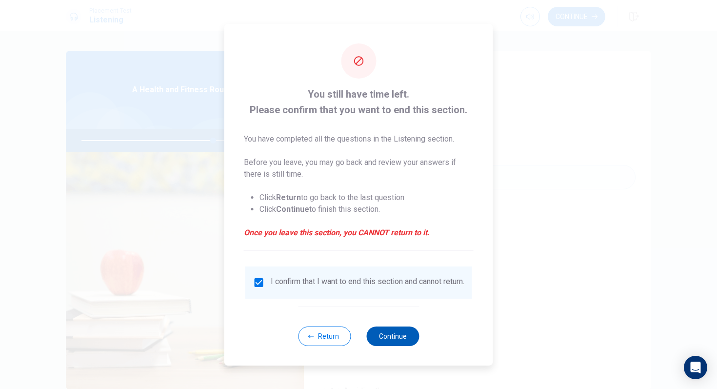
click at [397, 345] on button "Continue" at bounding box center [392, 336] width 53 height 20
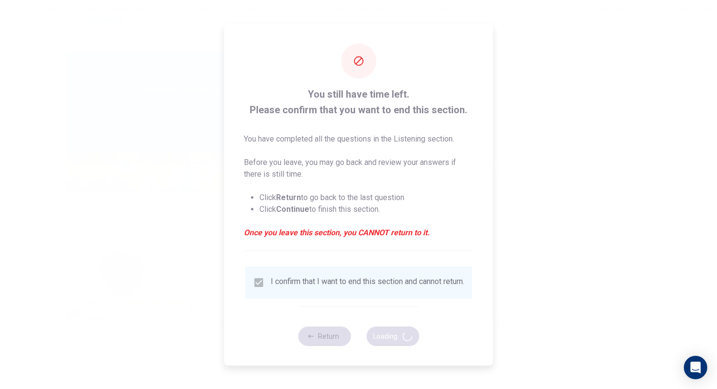
type input "76"
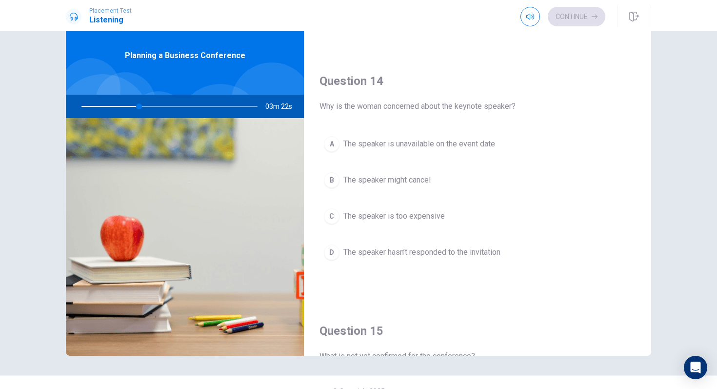
scroll to position [714, 0]
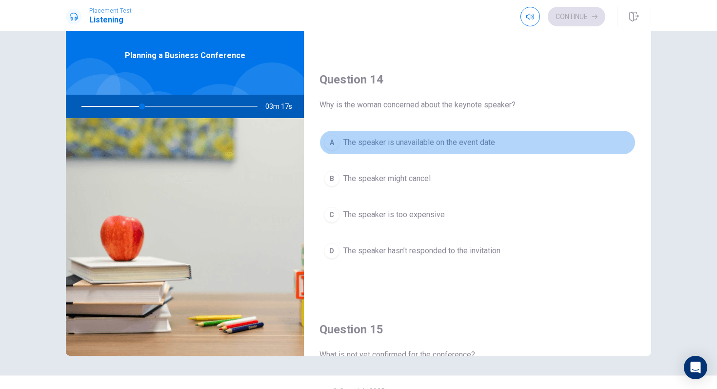
click at [332, 144] on div "A" at bounding box center [332, 143] width 16 height 16
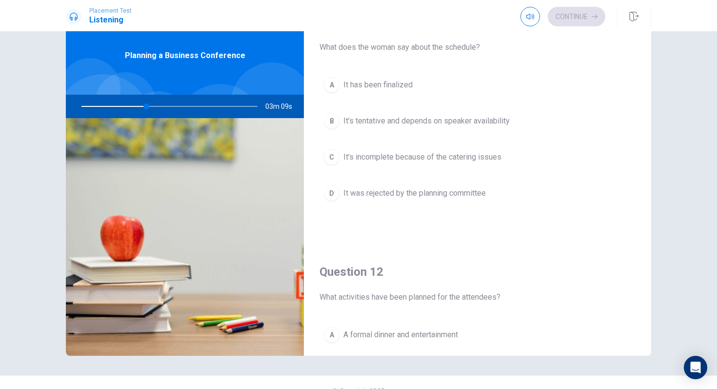
scroll to position [0, 0]
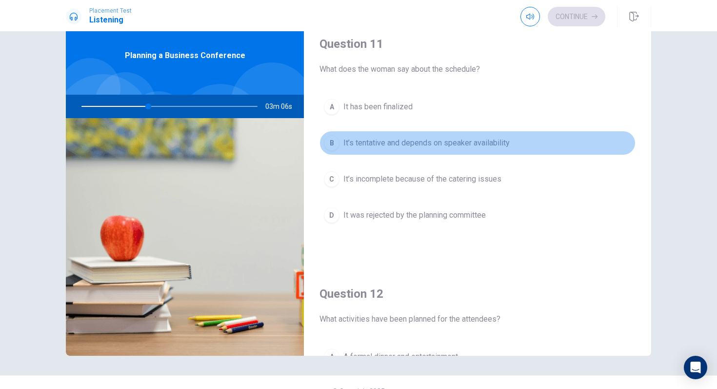
click at [381, 148] on span "It’s tentative and depends on speaker availability" at bounding box center [426, 143] width 166 height 12
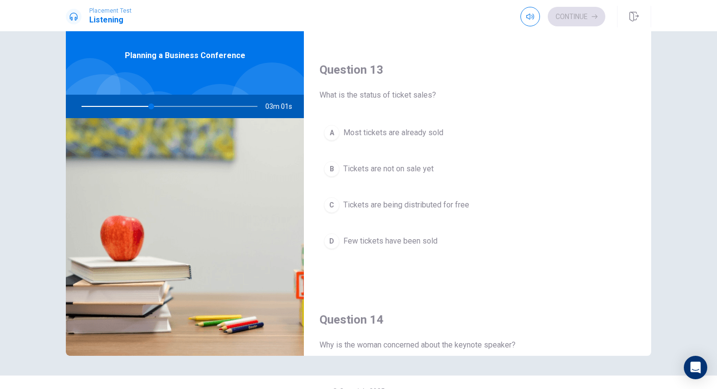
scroll to position [473, 0]
click at [335, 133] on div "A" at bounding box center [332, 134] width 16 height 16
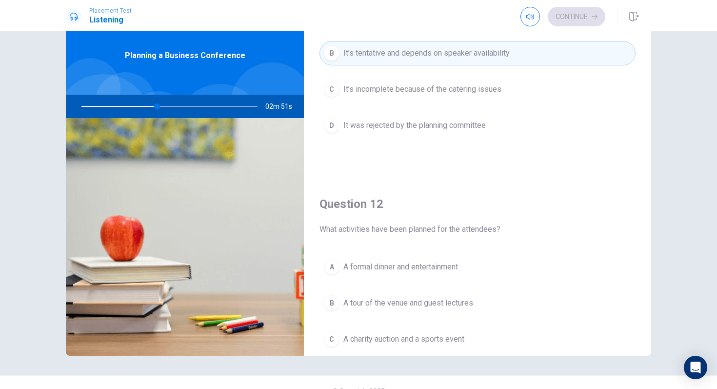
scroll to position [154, 0]
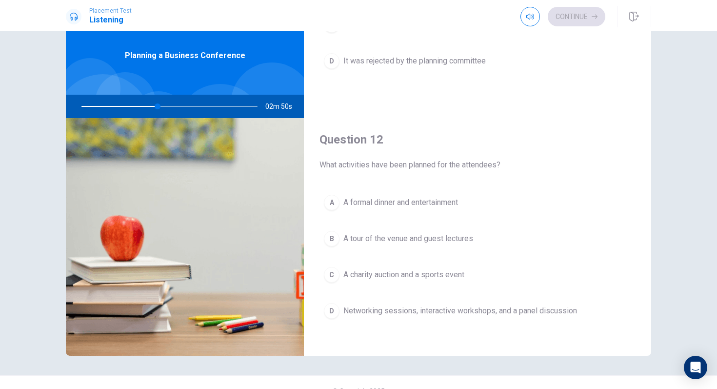
click at [321, 303] on div "A A formal dinner and entertainment B A tour of the venue and guest lectures C …" at bounding box center [478, 266] width 316 height 152
click at [326, 310] on div "D" at bounding box center [332, 311] width 16 height 16
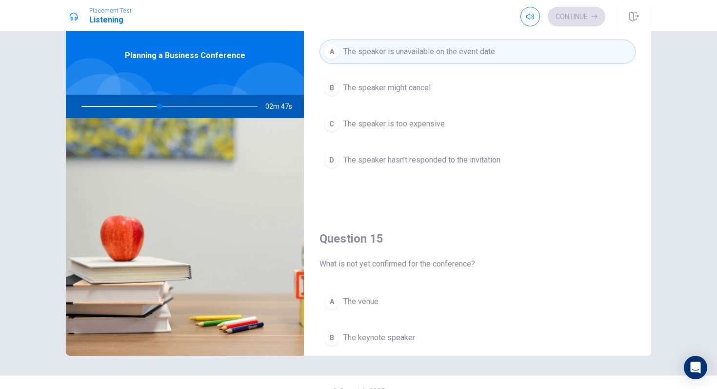
scroll to position [910, 0]
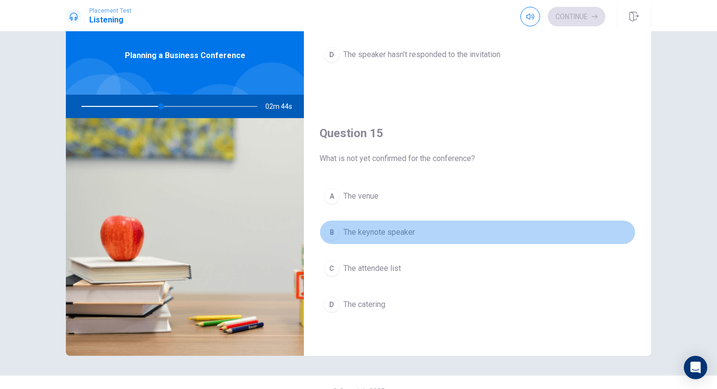
click at [334, 232] on div "B" at bounding box center [332, 232] width 16 height 16
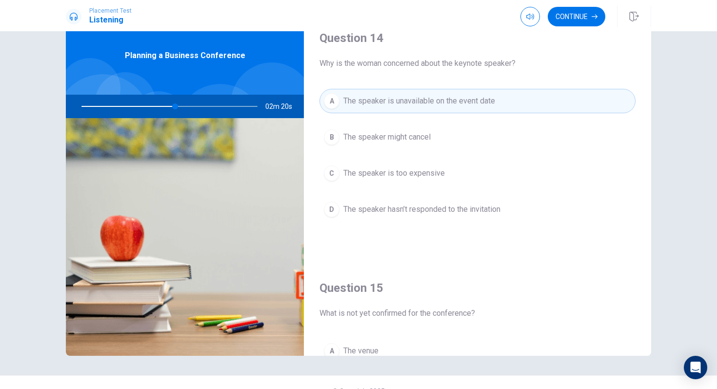
scroll to position [712, 0]
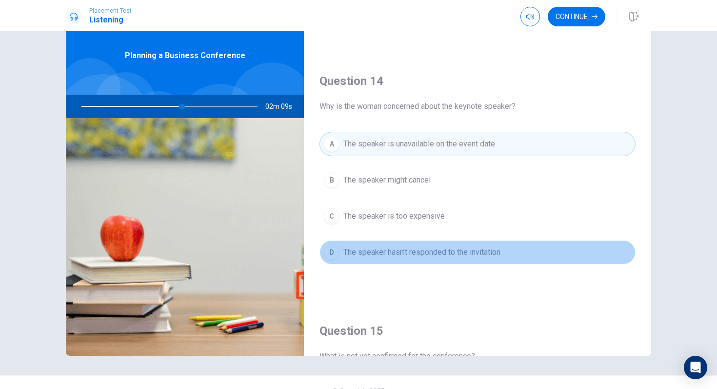
click at [429, 251] on span "The speaker hasn’t responded to the invitation" at bounding box center [421, 252] width 157 height 12
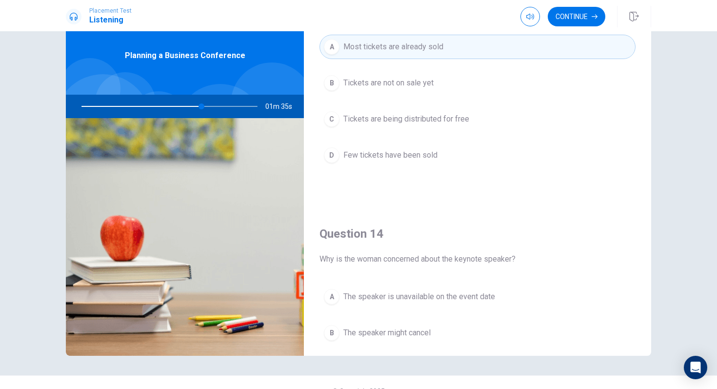
scroll to position [559, 0]
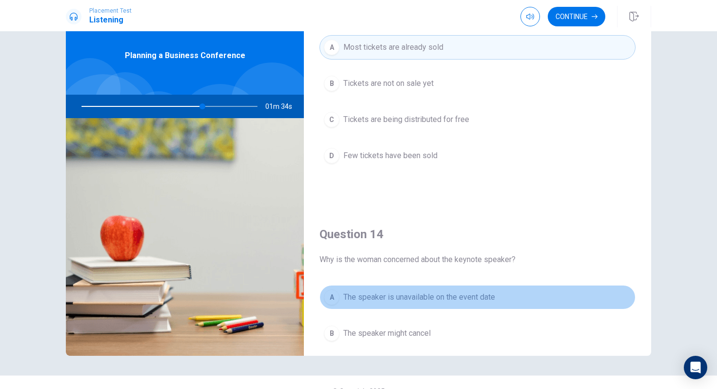
click at [485, 295] on span "The speaker is unavailable on the event date" at bounding box center [419, 297] width 152 height 12
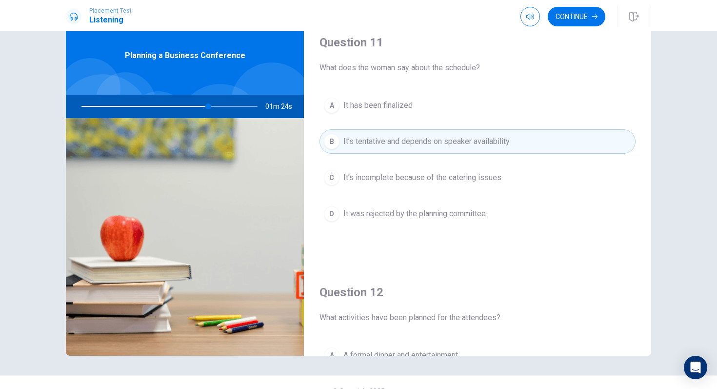
scroll to position [0, 0]
click at [576, 21] on button "Continue" at bounding box center [577, 17] width 58 height 20
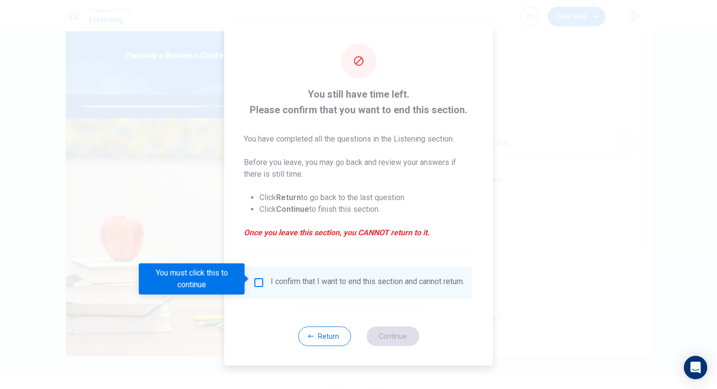
click at [250, 281] on div "You must click this to continue" at bounding box center [195, 278] width 113 height 31
click at [255, 280] on input "You must click this to continue" at bounding box center [259, 283] width 12 height 12
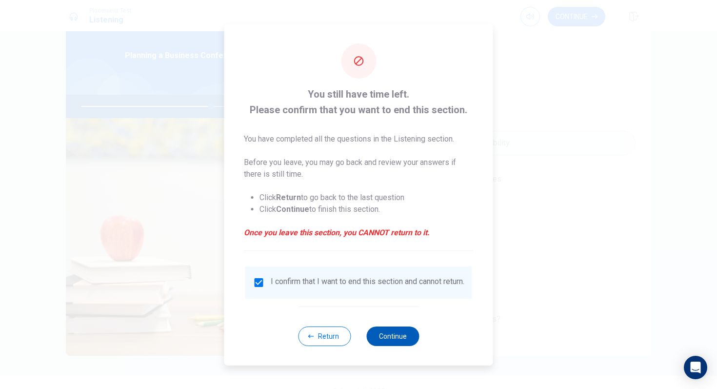
click at [402, 336] on button "Continue" at bounding box center [392, 336] width 53 height 20
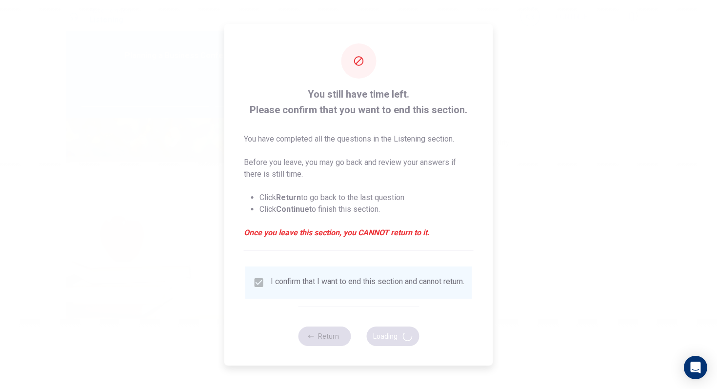
type input "74"
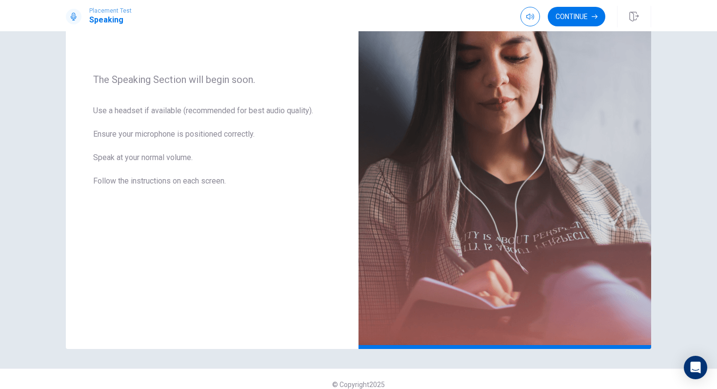
scroll to position [133, 0]
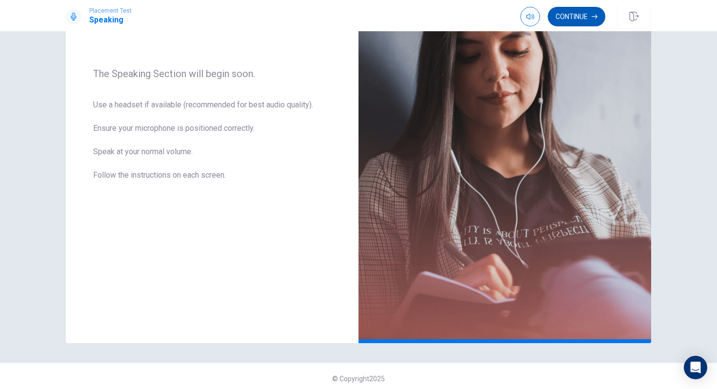
click at [580, 17] on button "Continue" at bounding box center [577, 17] width 58 height 20
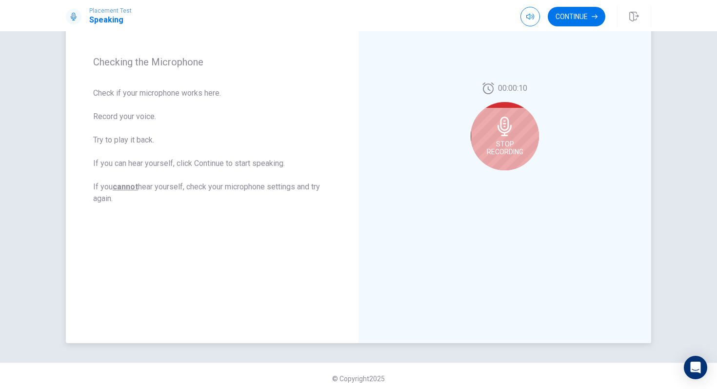
click at [512, 141] on span "Stop Recording" at bounding box center [505, 148] width 37 height 16
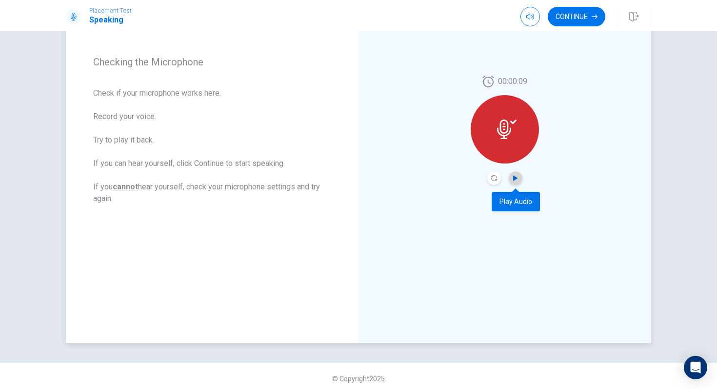
click at [514, 180] on icon "Play Audio" at bounding box center [515, 178] width 4 height 6
click at [581, 12] on button "Continue" at bounding box center [577, 17] width 58 height 20
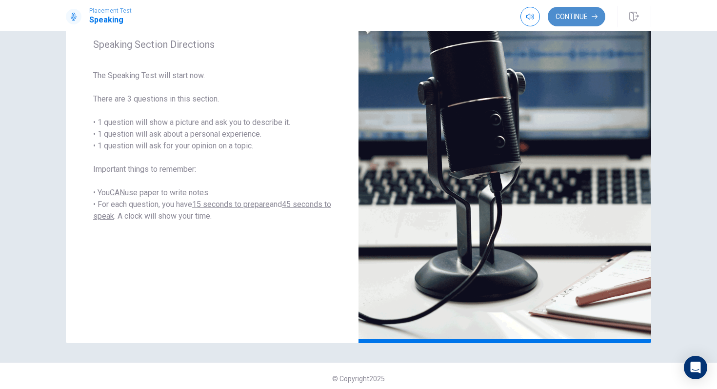
click at [581, 12] on button "Continue" at bounding box center [577, 17] width 58 height 20
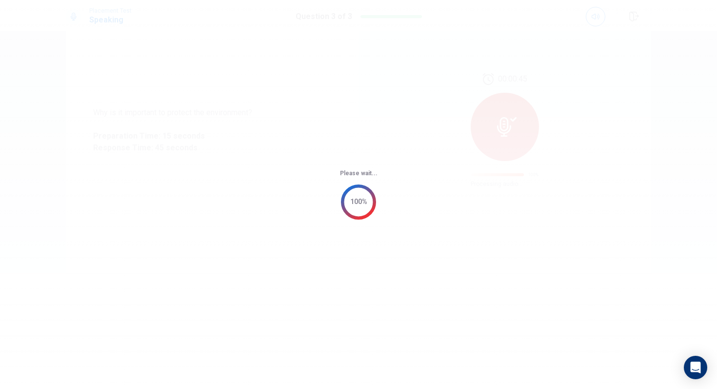
scroll to position [0, 0]
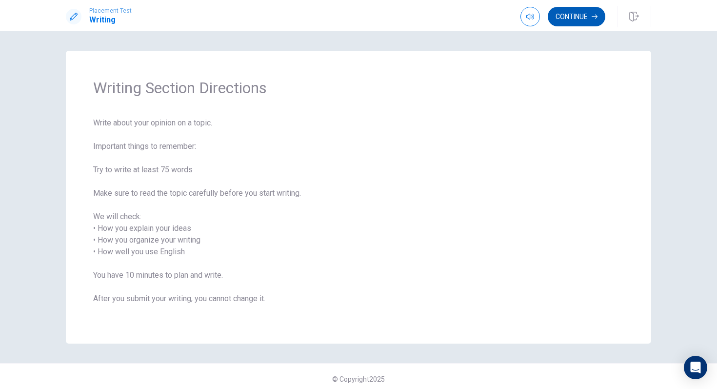
click at [584, 16] on button "Continue" at bounding box center [577, 17] width 58 height 20
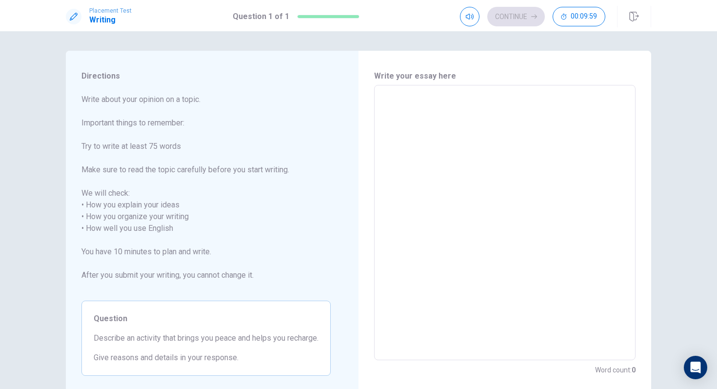
click at [470, 111] on textarea at bounding box center [505, 222] width 248 height 259
type textarea "k"
type textarea "x"
type textarea "ki"
type textarea "x"
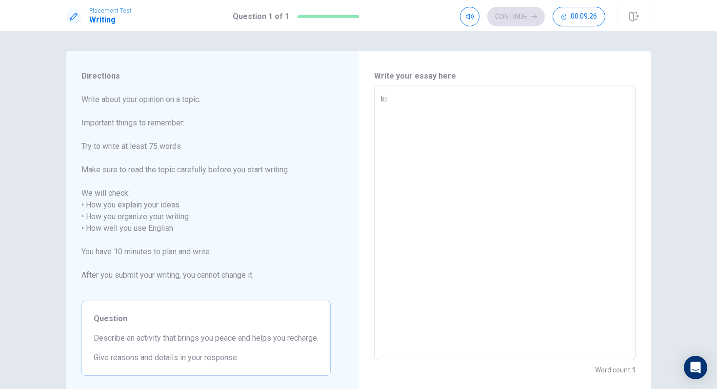
type textarea "kin"
type textarea "x"
type textarea "kind"
type textarea "x"
type textarea "kindn"
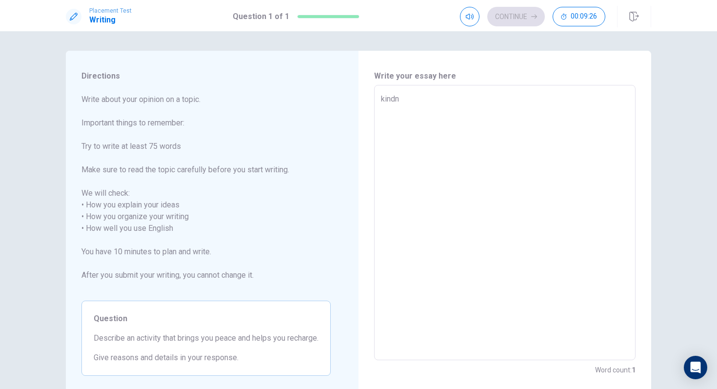
type textarea "x"
type textarea "kindne"
type textarea "x"
type textarea "kindnes"
type textarea "x"
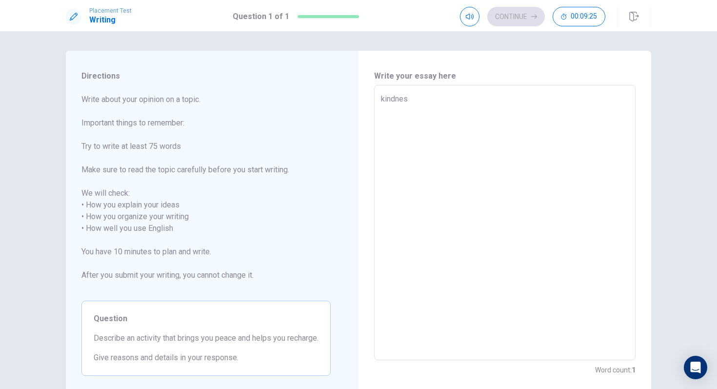
type textarea "kindness"
type textarea "x"
type textarea "kindness"
type textarea "x"
type textarea "kindness a"
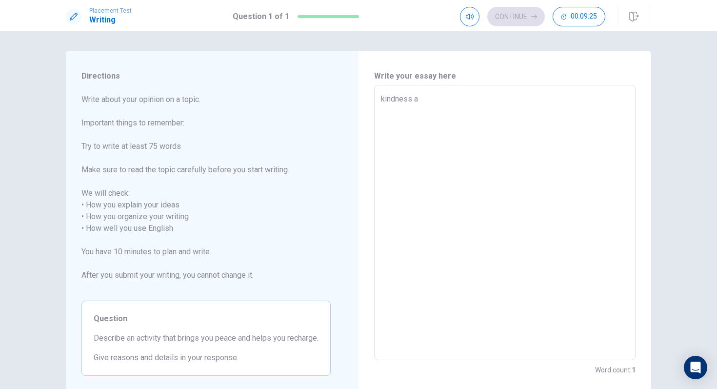
type textarea "x"
type textarea "kindness an"
type textarea "x"
type textarea "kindness and"
type textarea "x"
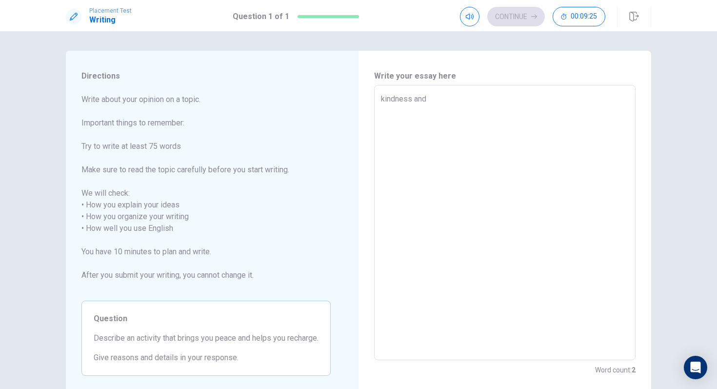
type textarea "kindness and"
type textarea "x"
type textarea "kindness and"
type textarea "x"
type textarea "kindness an"
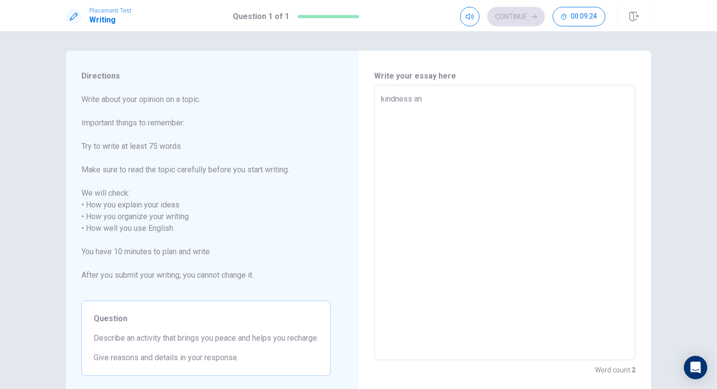
type textarea "x"
type textarea "kindness a"
type textarea "x"
type textarea "kindness"
type textarea "x"
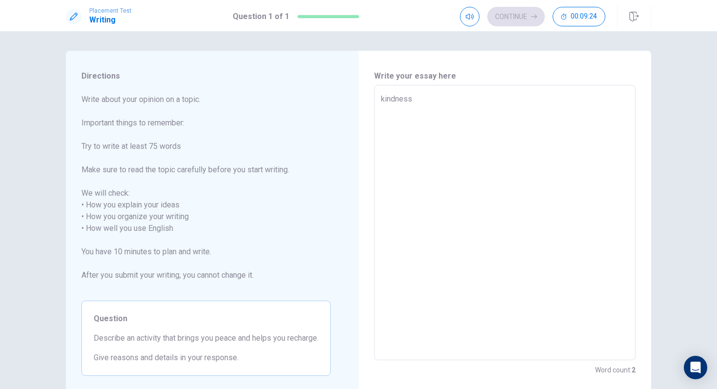
type textarea "kindness"
type textarea "x"
type textarea "kindnes"
type textarea "x"
type textarea "kindne"
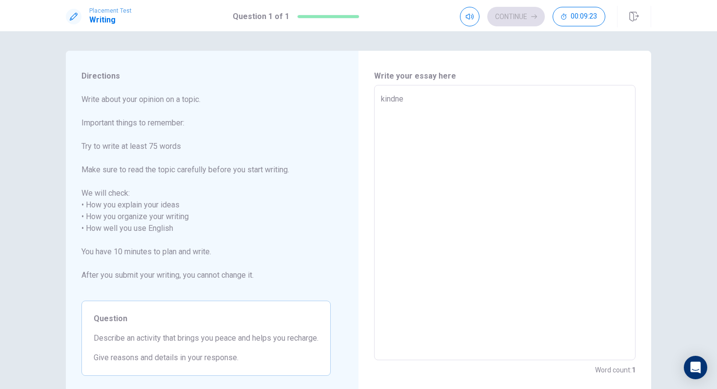
type textarea "x"
type textarea "kindn"
type textarea "x"
type textarea "kind"
type textarea "x"
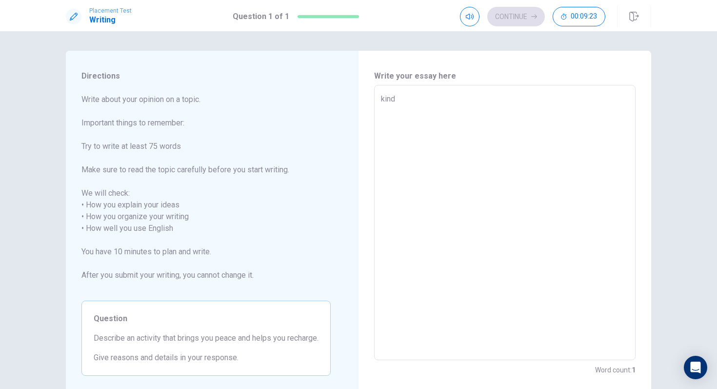
type textarea "kin"
type textarea "x"
type textarea "ki"
type textarea "x"
type textarea "k"
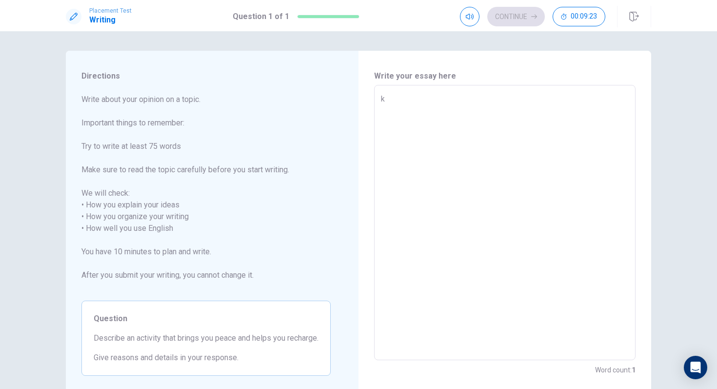
type textarea "x"
type textarea "K"
type textarea "x"
type textarea "Ki"
type textarea "x"
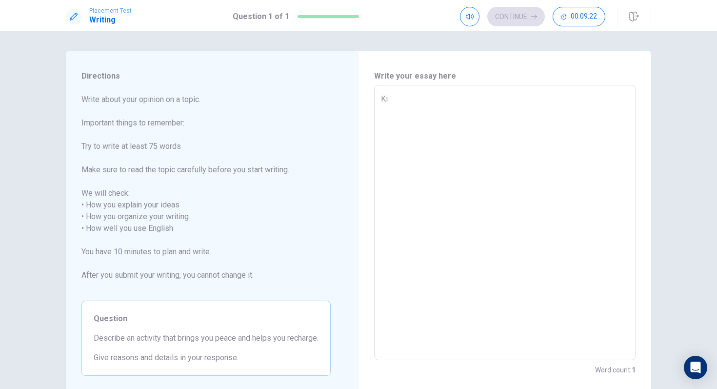
type textarea "Kin"
type textarea "x"
type textarea "Kind"
type textarea "x"
type textarea "Kinde"
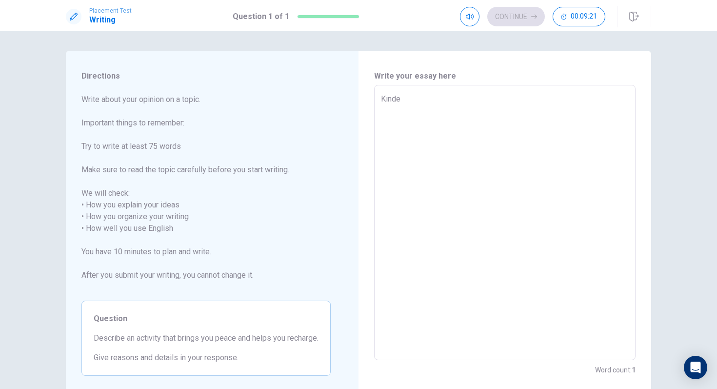
type textarea "x"
type textarea "Kind"
type textarea "x"
type textarea "Kindn"
type textarea "x"
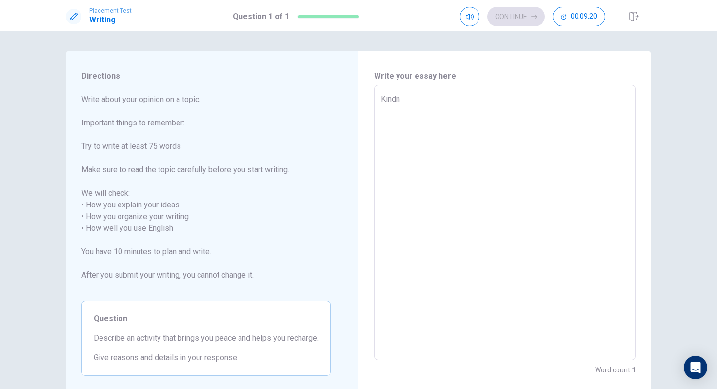
type textarea "Kindne"
type textarea "x"
type textarea "Kindnes"
type textarea "x"
type textarea "Kindness"
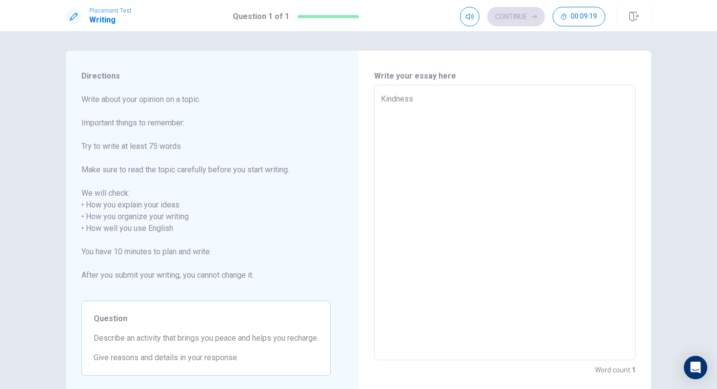
type textarea "x"
type textarea "Kindness"
type textarea "x"
type textarea "Kindness a"
type textarea "x"
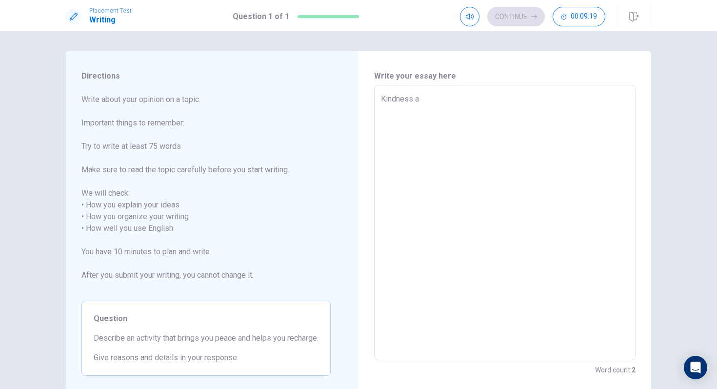
type textarea "Kindness an"
type textarea "x"
type textarea "Kindness and"
type textarea "x"
type textarea "Kindness and"
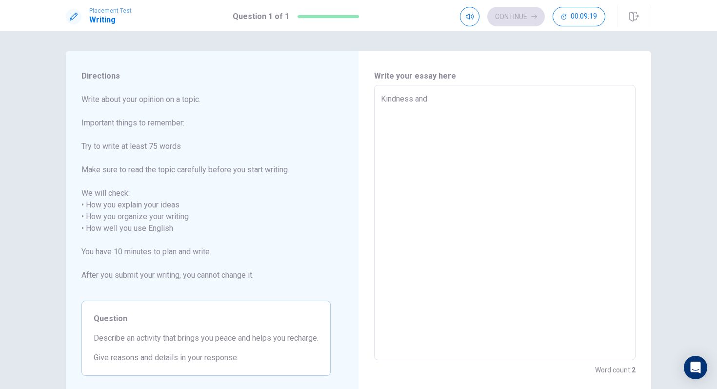
type textarea "x"
type textarea "Kindness and c"
type textarea "x"
type textarea "Kindness and ch"
type textarea "x"
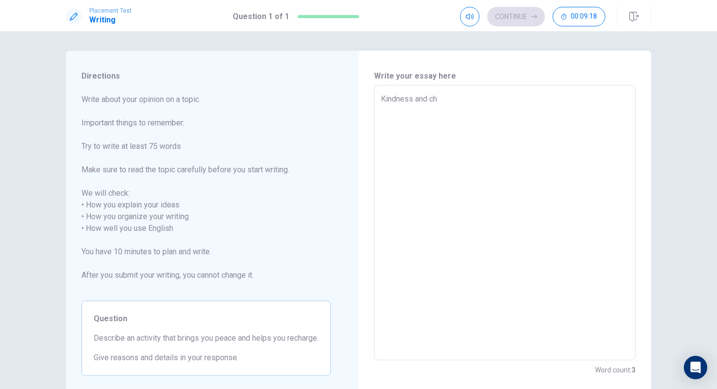
type textarea "Kindness and cha"
type textarea "x"
type textarea "Kindness and char"
type textarea "x"
type textarea "Kindness and chari"
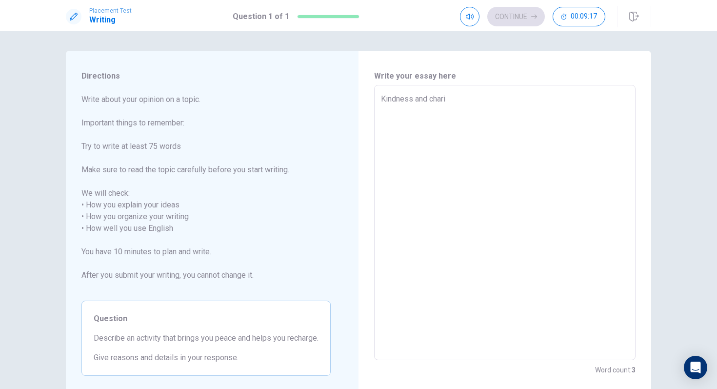
type textarea "x"
type textarea "Kindness and charit"
type textarea "x"
type textarea "Kindness and charity"
type textarea "x"
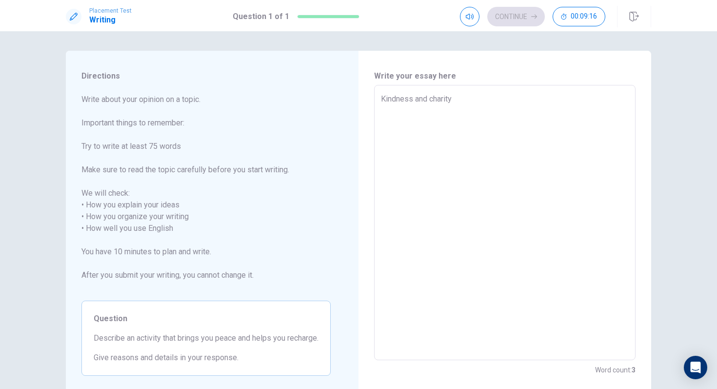
type textarea "Kindness and charity"
type textarea "x"
type textarea "Kindness and charity a"
type textarea "x"
type textarea "Kindness and charity al"
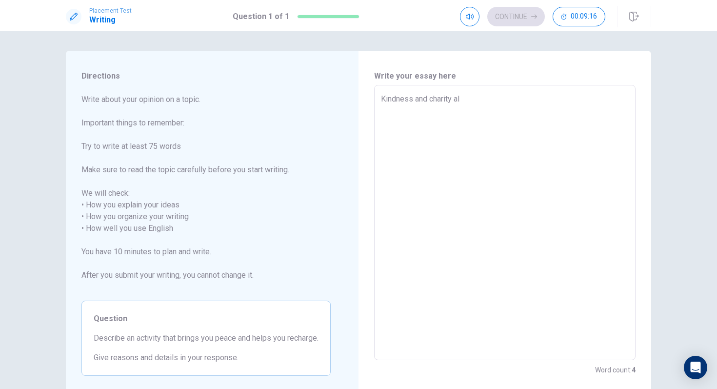
type textarea "x"
type textarea "Kindness and charity alw"
type textarea "x"
type textarea "Kindness and charity alwa"
type textarea "x"
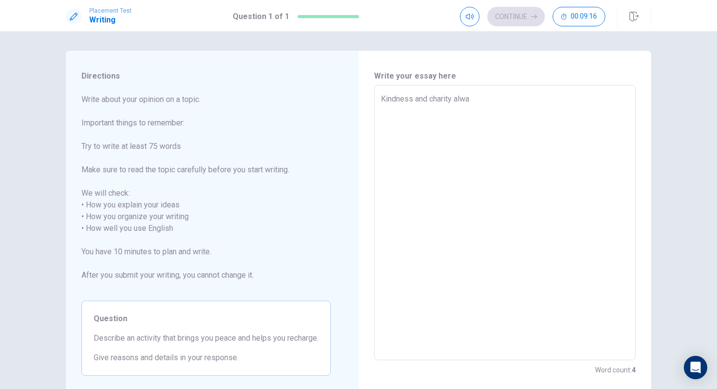
type textarea "Kindness and charity alway"
type textarea "x"
type textarea "Kindness and charity always"
type textarea "x"
type textarea "Kindness and charity always"
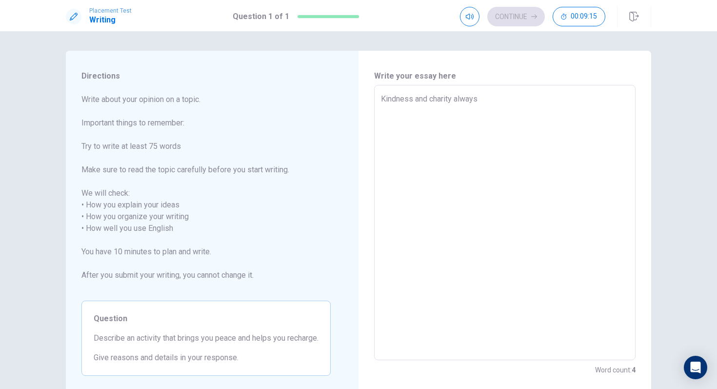
type textarea "x"
type textarea "Kindness and charity always b"
type textarea "x"
type textarea "Kindness and charity always br"
type textarea "x"
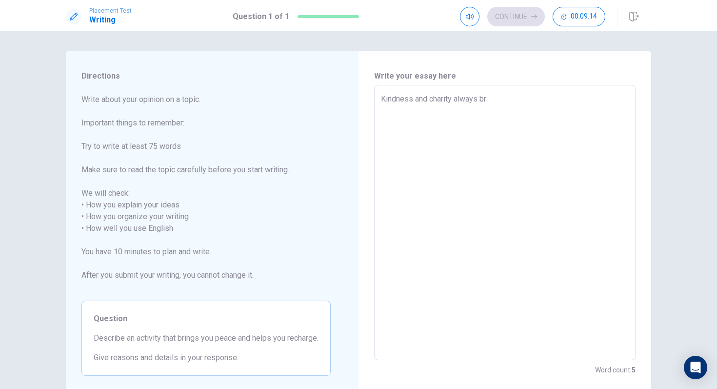
type textarea "Kindness and charity always bri"
type textarea "x"
type textarea "Kindness and charity always brin"
type textarea "x"
type textarea "Kindness and charity always bring"
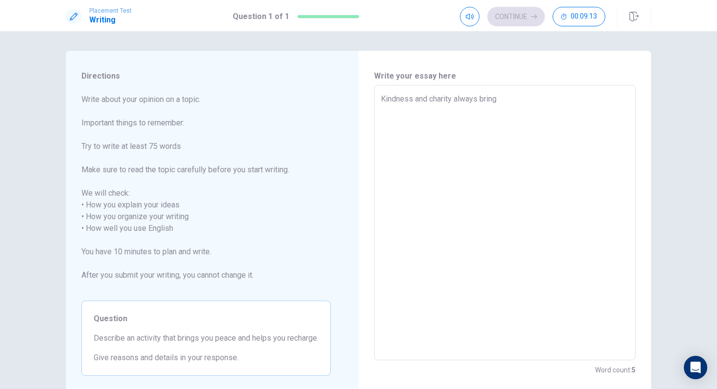
type textarea "x"
type textarea "Kindness and charity always bring"
type textarea "x"
type textarea "Kindness and charity always bring m"
type textarea "x"
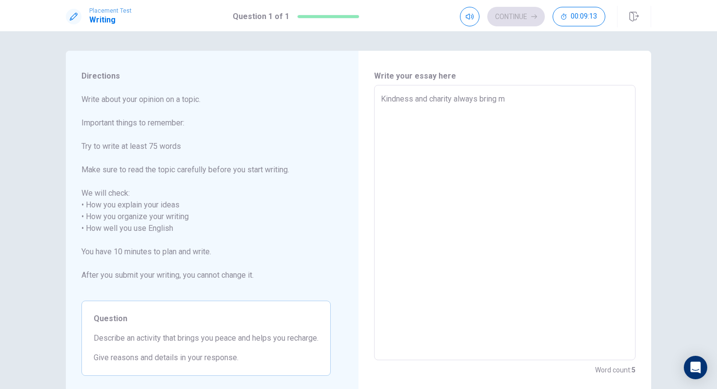
type textarea "Kindness and charity always bring me"
type textarea "x"
type textarea "Kindness and charity always bring me"
type textarea "x"
type textarea "Kindness and charity always bring me"
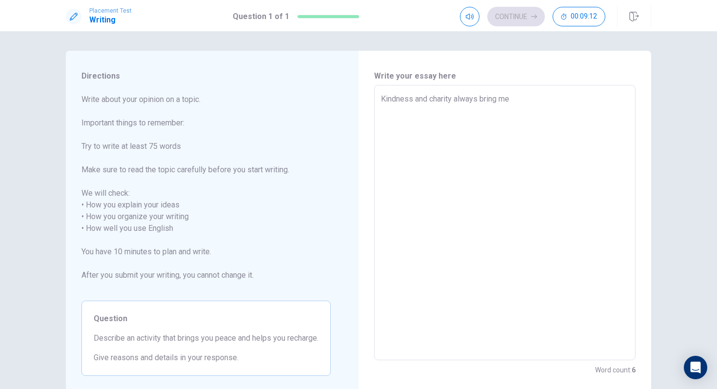
type textarea "x"
type textarea "Kindness and charity always bring me a"
type textarea "x"
type textarea "Kindness and charity always bring me"
type textarea "x"
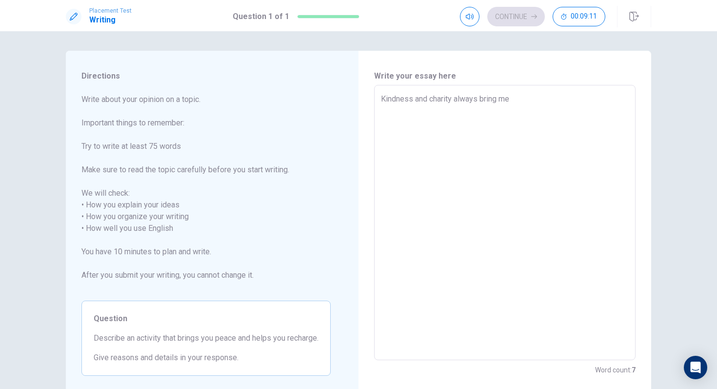
type textarea "Kindness and charity always bring me"
type textarea "x"
type textarea "Kindness and charity always bring me a"
type textarea "x"
type textarea "Kindness and charity always bring me a"
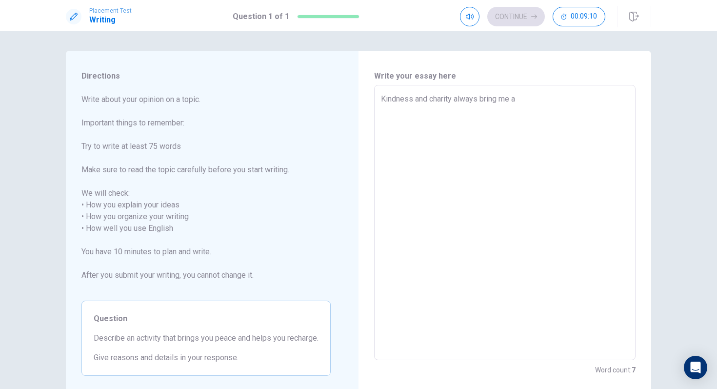
type textarea "x"
type textarea "Kindness and charity always bring me a s"
type textarea "x"
type textarea "Kindness and charity always bring me a se"
type textarea "x"
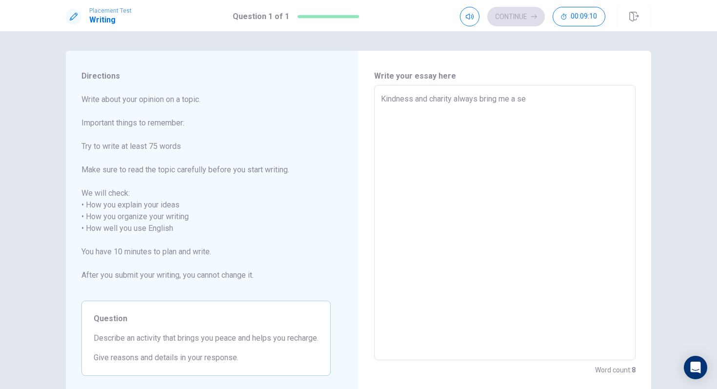
type textarea "Kindness and charity always bring me a sen"
type textarea "x"
type textarea "Kindness and charity always bring me a sens"
type textarea "x"
type textarea "Kindness and charity always bring me a sense"
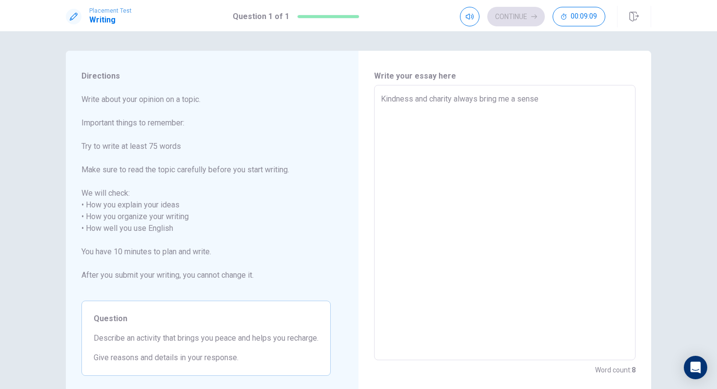
type textarea "x"
type textarea "Kindness and charity always bring me a sense"
type textarea "x"
type textarea "Kindness and charity always bring me a sense o"
type textarea "x"
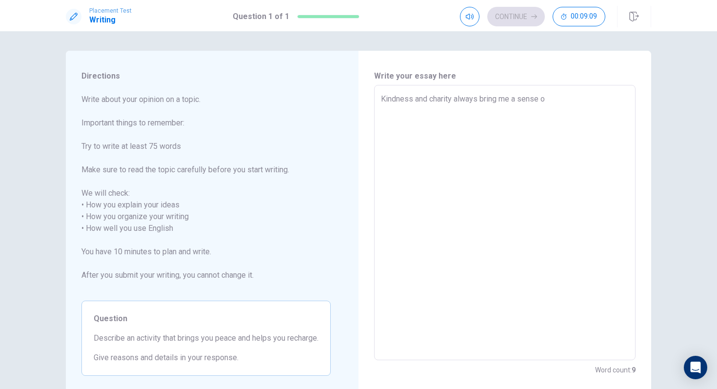
type textarea "Kindness and charity always bring me a sense od"
type textarea "x"
type textarea "Kindness and charity always bring me a sense o"
type textarea "x"
type textarea "Kindness and charity always bring me a sense of"
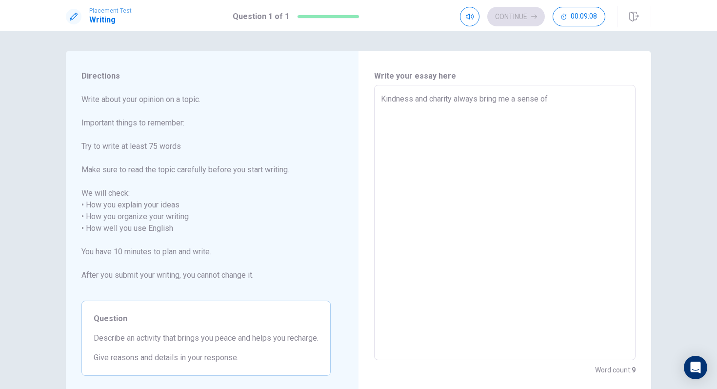
type textarea "x"
type textarea "Kindness and charity always bring me a sense of"
type textarea "x"
type textarea "Kindness and charity always bring me a sense of s"
type textarea "x"
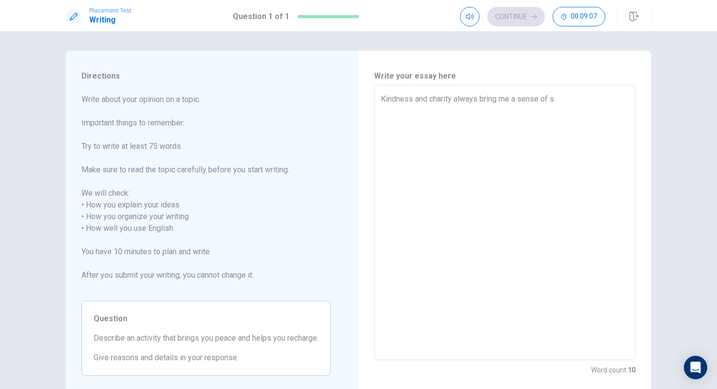
type textarea "Kindness and charity always bring me a sense of sa"
type textarea "x"
type textarea "Kindness and charity always bring me a sense of sat"
type textarea "x"
type textarea "Kindness and charity always bring me a sense of sati"
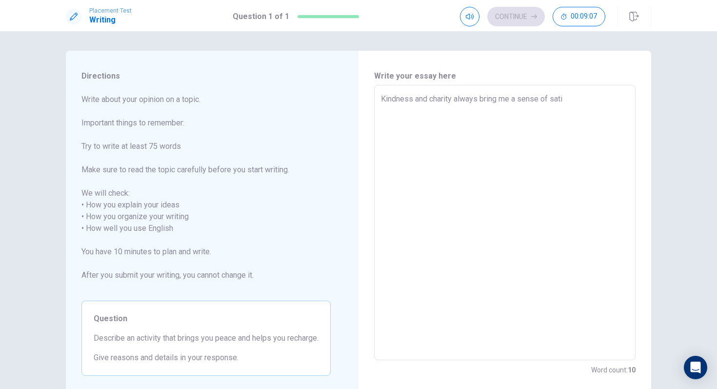
type textarea "x"
type textarea "Kindness and charity always bring me a sense of satis"
type textarea "x"
type textarea "Kindness and charity always bring me a sense of satisf"
type textarea "x"
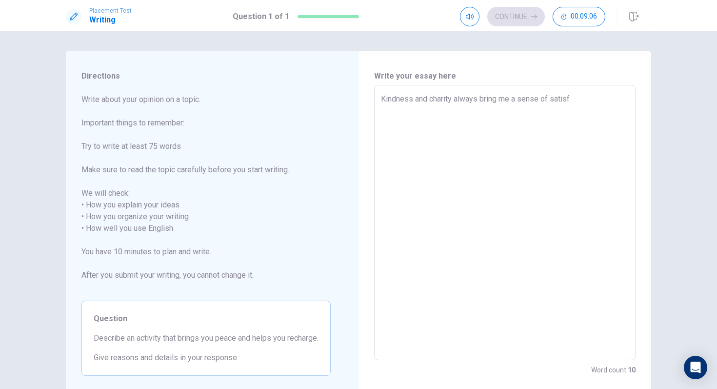
type textarea "Kindness and charity always bring me a sense of satisfc"
type textarea "x"
type textarea "Kindness and charity always bring me a sense of satisfca"
type textarea "x"
type textarea "Kindness and charity always bring me a sense of satisfcat"
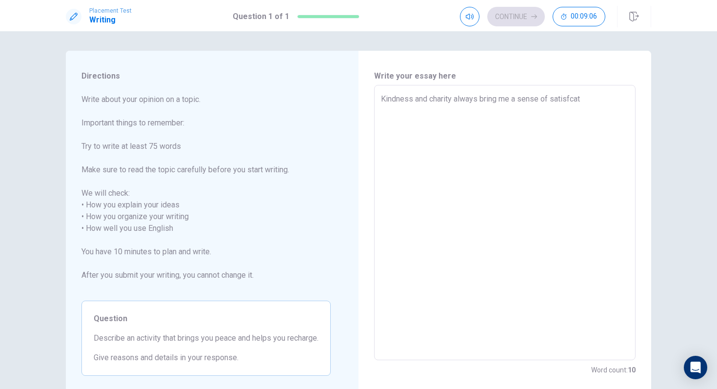
type textarea "x"
type textarea "Kindness and charity always bring me a sense of satisfcati"
type textarea "x"
type textarea "Kindness and charity always bring me a sense of satisfcatio"
type textarea "x"
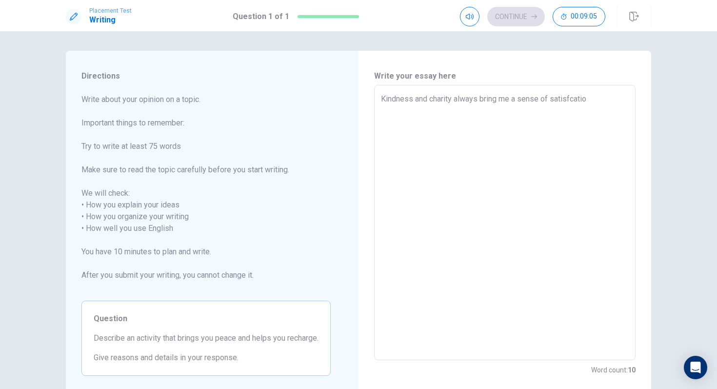
type textarea "Kindness and charity always bring me a sense of satisfcation"
type textarea "x"
type textarea "Kindness and charity always bring me a sense of satisfcation"
type textarea "x"
type textarea "Kindness and charity always bring me a sense of satisfcation a"
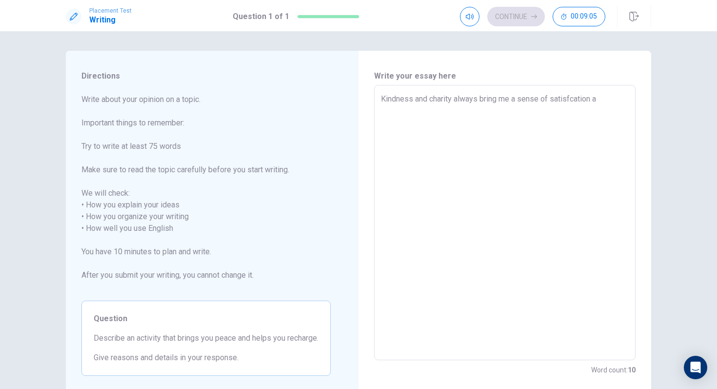
type textarea "x"
type textarea "Kindness and charity always bring me a sense of satisfcation an"
type textarea "x"
type textarea "Kindness and charity always bring me a sense of satisfcation and"
type textarea "x"
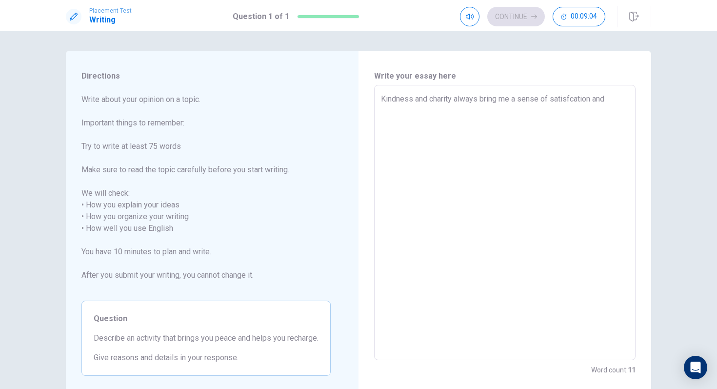
type textarea "Kindness and charity always bring me a sense of satisfcation and"
type textarea "x"
type textarea "Kindness and charity always bring me a sense of satisfcation and f"
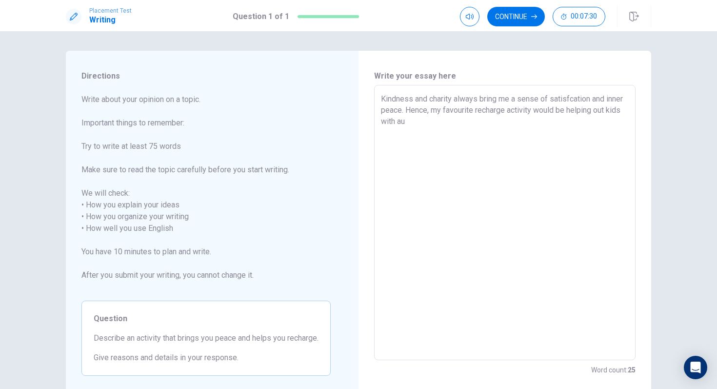
drag, startPoint x: 442, startPoint y: 123, endPoint x: 376, endPoint y: 93, distance: 73.1
click at [376, 93] on div "Kindness and charity always bring me a sense of satisfcation and inner peace. H…" at bounding box center [504, 222] width 261 height 275
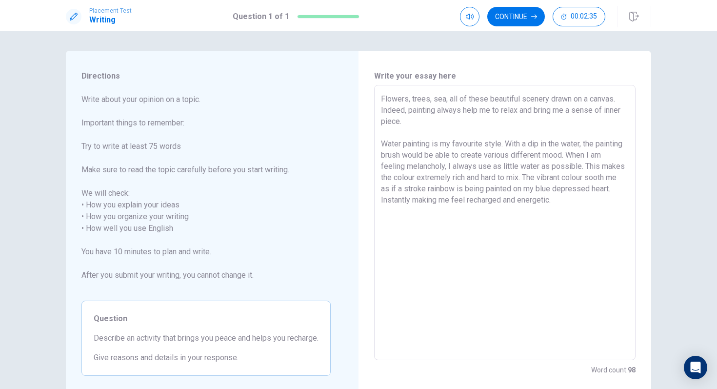
click at [459, 169] on textarea "Flowers, trees, sea, all of these beautiful scenery drawn on a canvas. Indeed, …" at bounding box center [505, 222] width 248 height 259
click at [418, 223] on textarea "Flowers, trees, sea, all of these beautiful scenery drawn on a canvas. Indeed, …" at bounding box center [505, 222] width 248 height 259
click at [615, 237] on textarea "Flowers, trees, sea, all of these beautiful scenery drawn on a canvas. Indeed, …" at bounding box center [505, 222] width 248 height 259
click at [464, 244] on textarea "Flowers, trees, sea, all of these beautiful scenery drawn on a canvas. Indeed, …" at bounding box center [505, 222] width 248 height 259
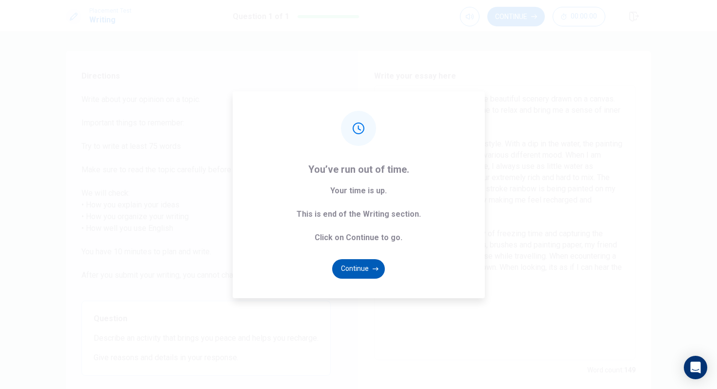
click at [372, 271] on button "Continue" at bounding box center [358, 269] width 53 height 20
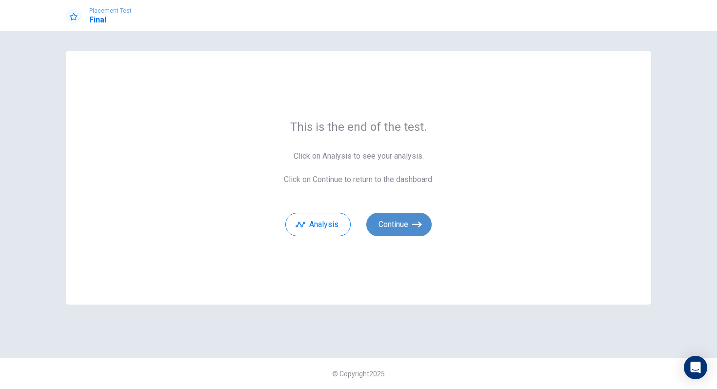
click at [419, 222] on icon "button" at bounding box center [417, 224] width 10 height 6
